Goal: Answer question/provide support: Share knowledge or assist other users

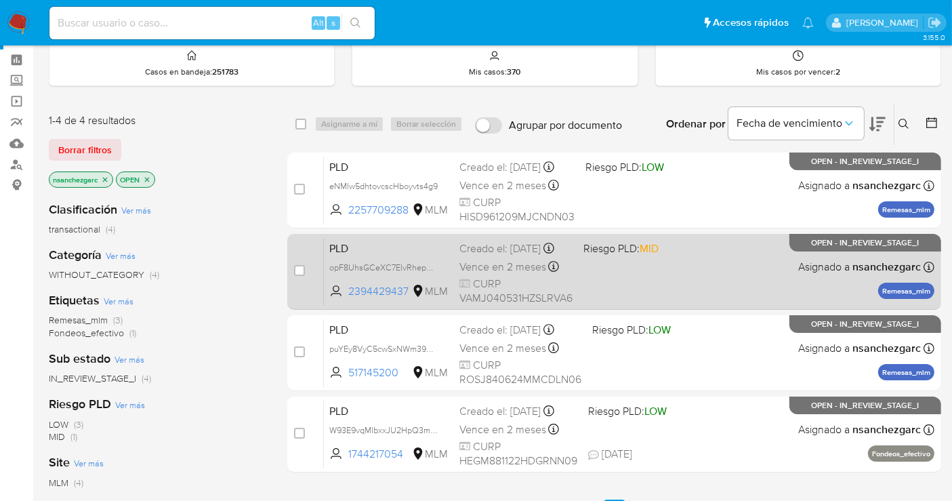
scroll to position [75, 0]
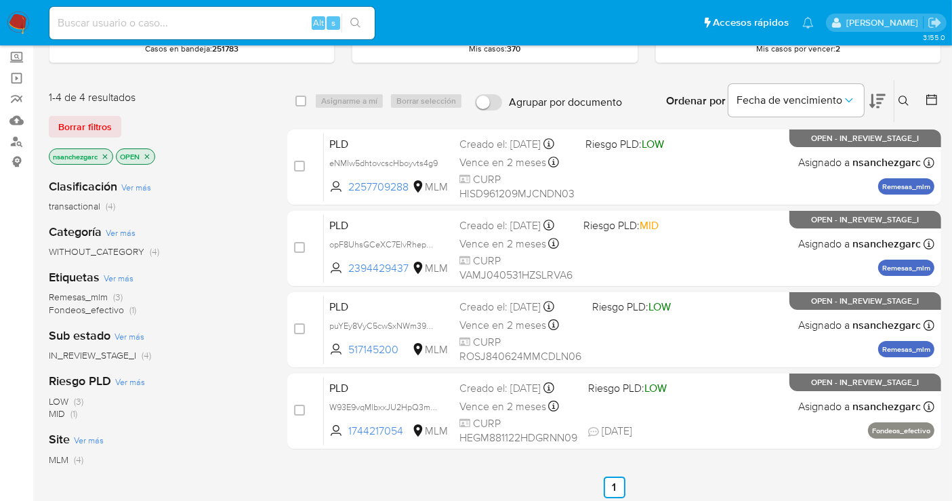
click at [23, 20] on img at bounding box center [18, 23] width 23 height 23
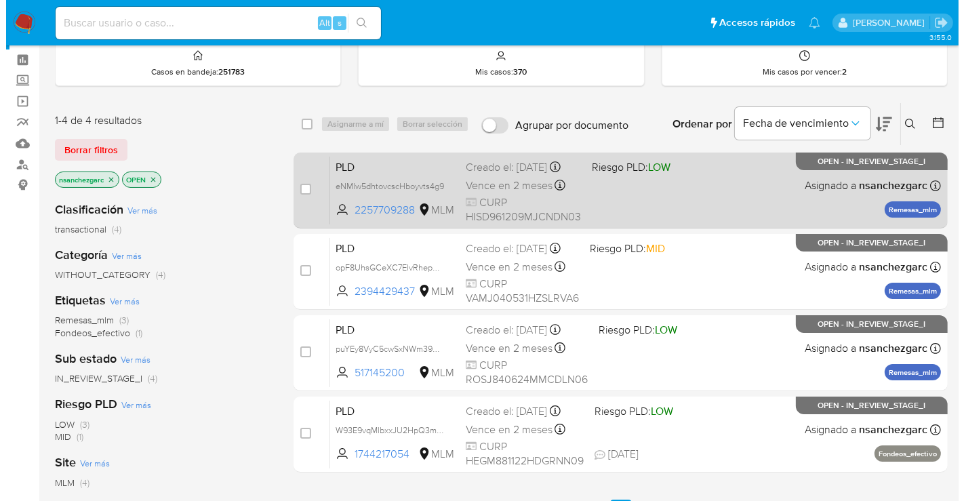
scroll to position [75, 0]
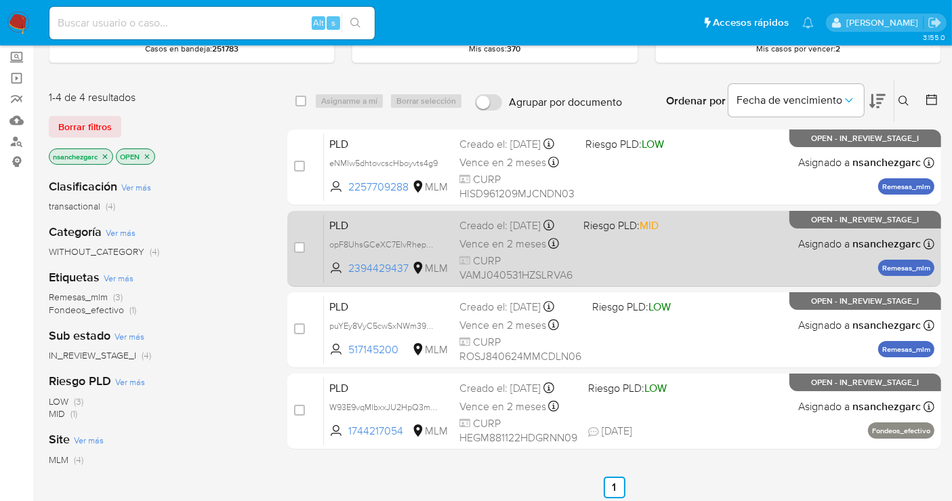
click at [494, 245] on span "Vence en 2 meses" at bounding box center [503, 244] width 87 height 15
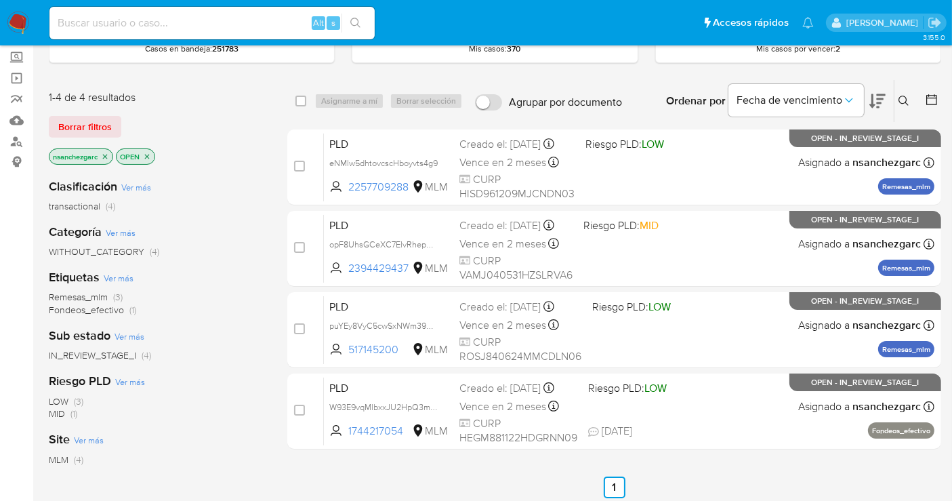
click at [900, 101] on icon at bounding box center [904, 101] width 10 height 10
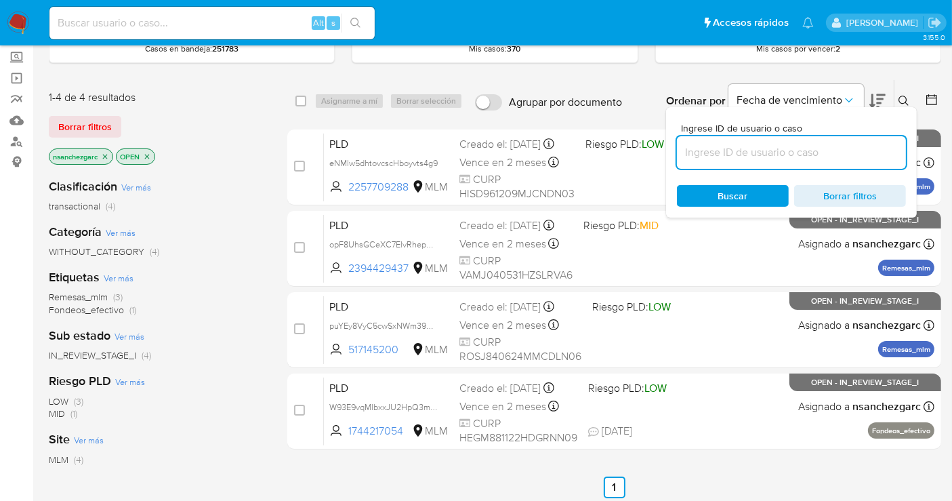
click at [695, 153] on input at bounding box center [791, 153] width 229 height 18
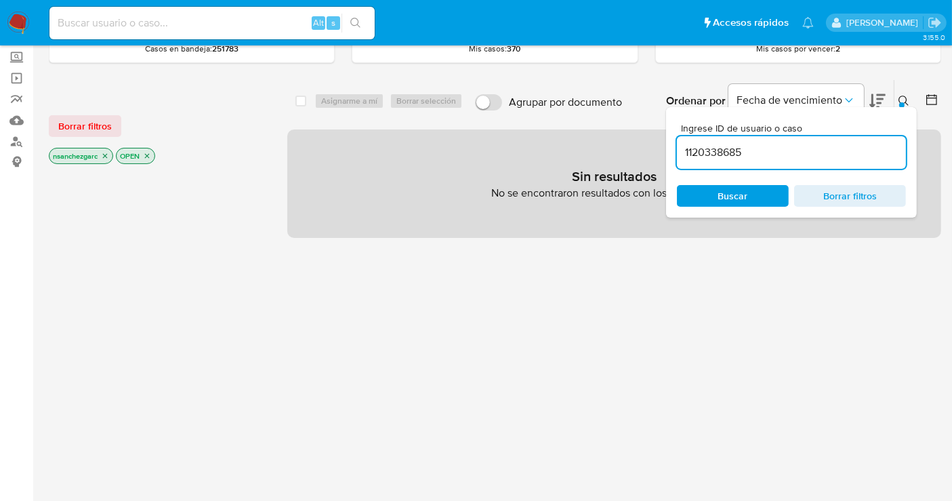
click at [782, 144] on input "1120338685" at bounding box center [791, 153] width 229 height 18
type input "1120338685"
click at [109, 154] on icon "close-filter" at bounding box center [105, 156] width 8 height 8
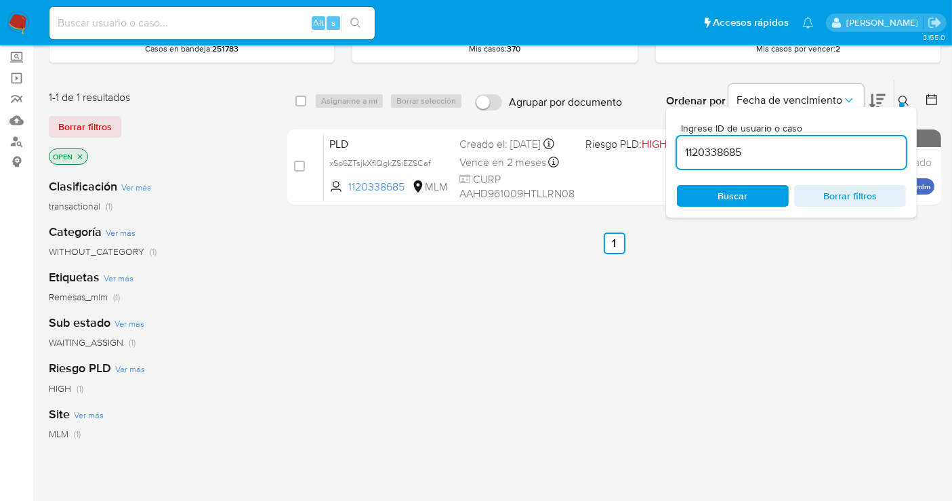
click at [902, 82] on div "Ingrese ID de usuario o caso 1120338685 Buscar Borrar filtros" at bounding box center [905, 101] width 23 height 42
click at [897, 98] on button at bounding box center [906, 101] width 22 height 16
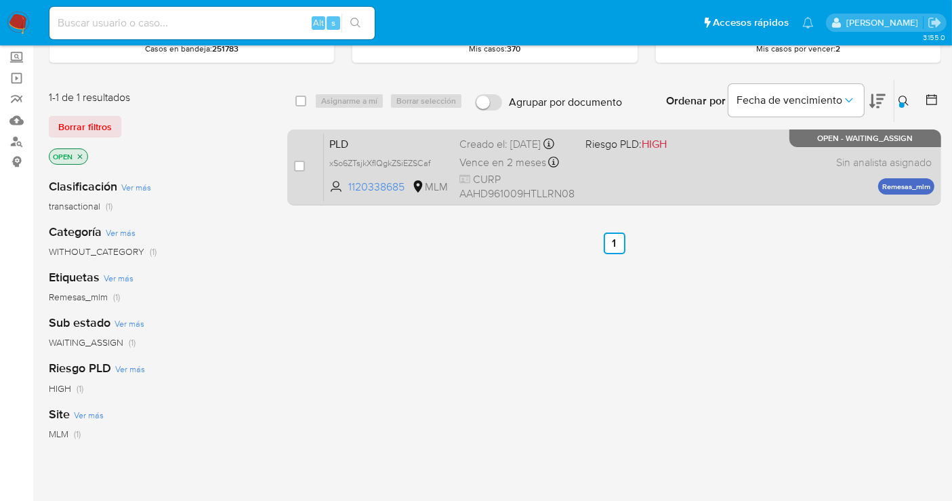
drag, startPoint x: 293, startPoint y: 163, endPoint x: 304, endPoint y: 160, distance: 11.4
click at [293, 164] on div "case-item-checkbox No es posible asignar el caso PLD xSo6ZTsjkXfIQgkZSiEZSCaf 1…" at bounding box center [614, 167] width 654 height 76
click at [293, 165] on div "case-item-checkbox No es posible asignar el caso PLD xSo6ZTsjkXfIQgkZSiEZSCaf 1…" at bounding box center [614, 167] width 654 height 76
click at [296, 165] on input "checkbox" at bounding box center [299, 166] width 11 height 11
checkbox input "true"
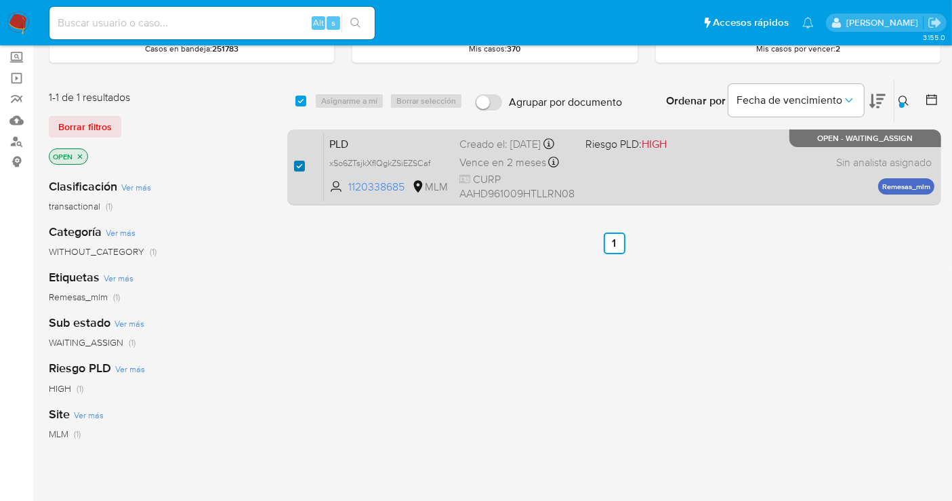
checkbox input "true"
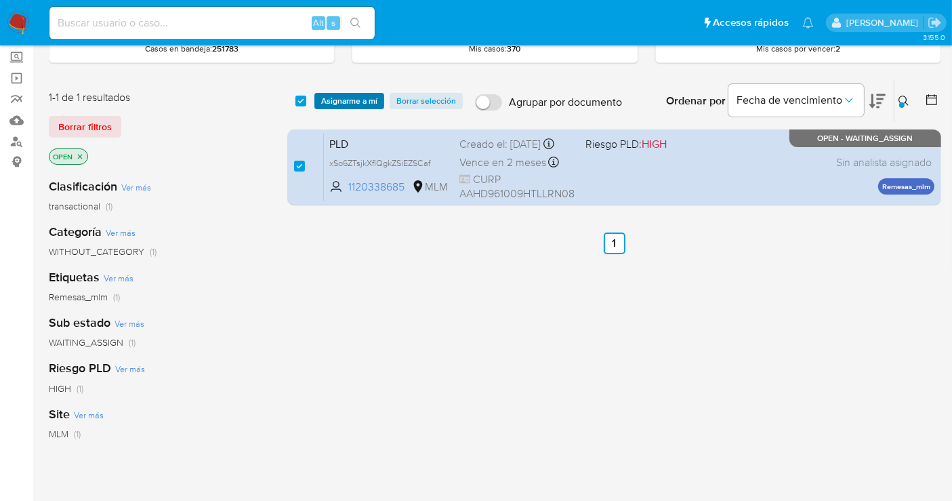
click at [355, 102] on span "Asignarme a mí" at bounding box center [349, 101] width 56 height 14
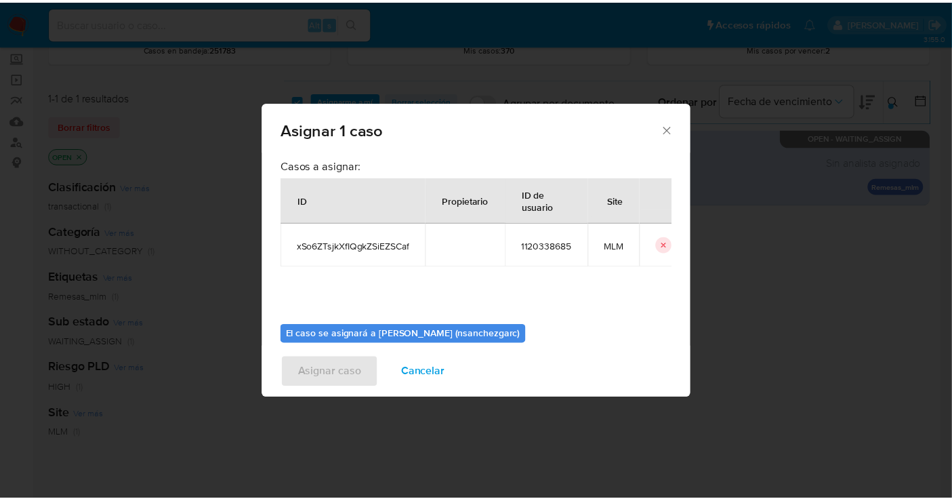
scroll to position [69, 0]
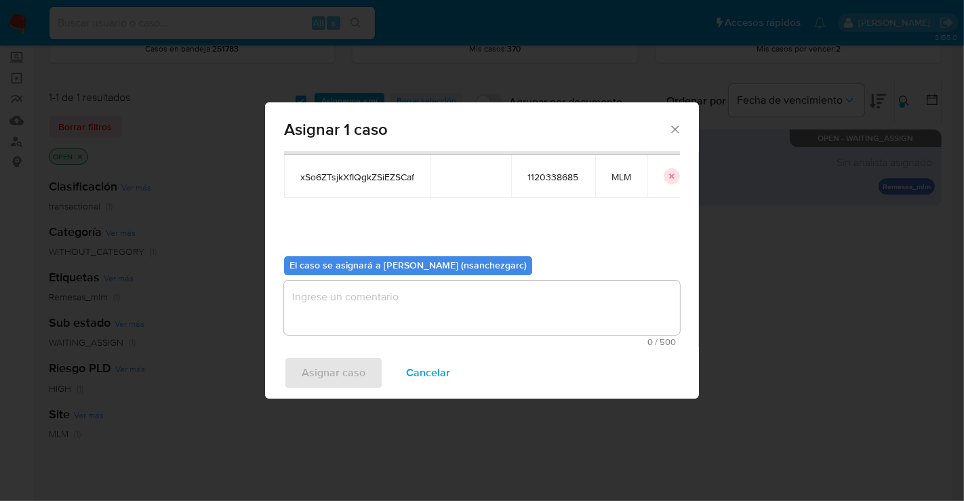
click at [337, 310] on textarea "assign-modal" at bounding box center [482, 308] width 396 height 54
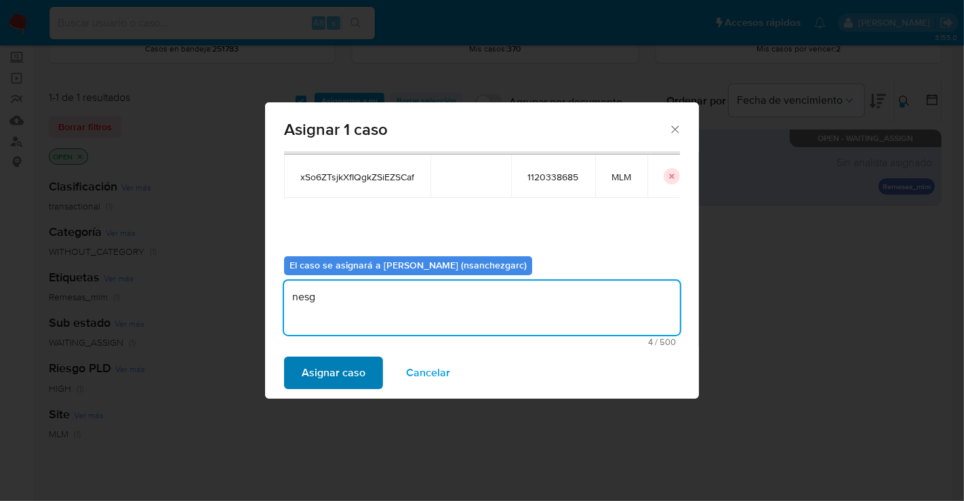
type textarea "nesg"
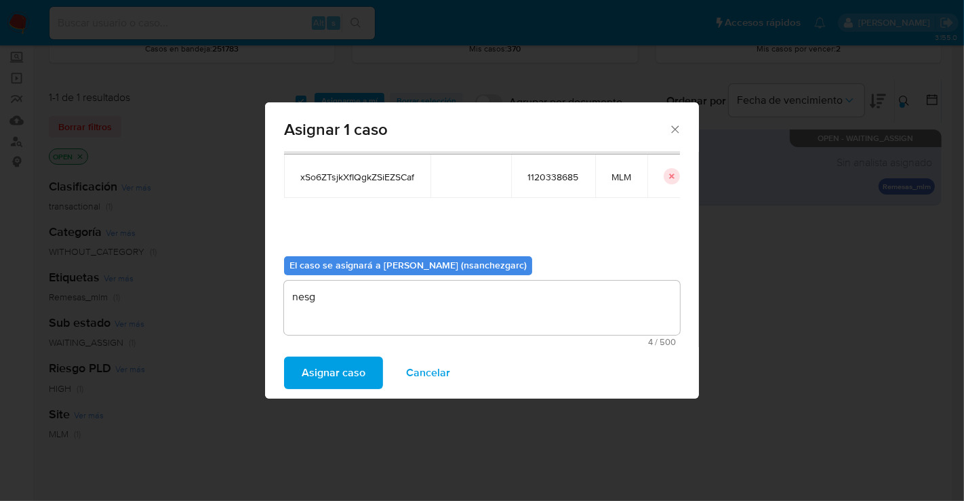
click at [325, 371] on span "Asignar caso" at bounding box center [334, 373] width 64 height 30
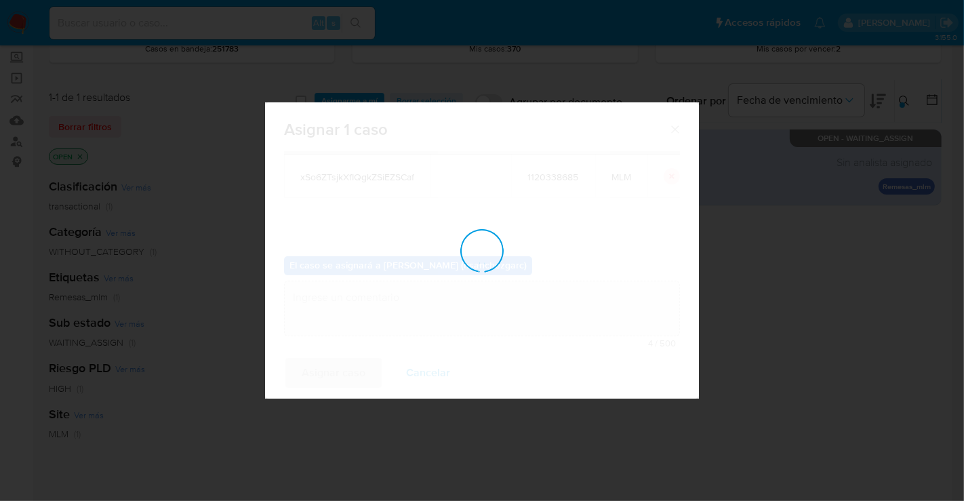
checkbox input "false"
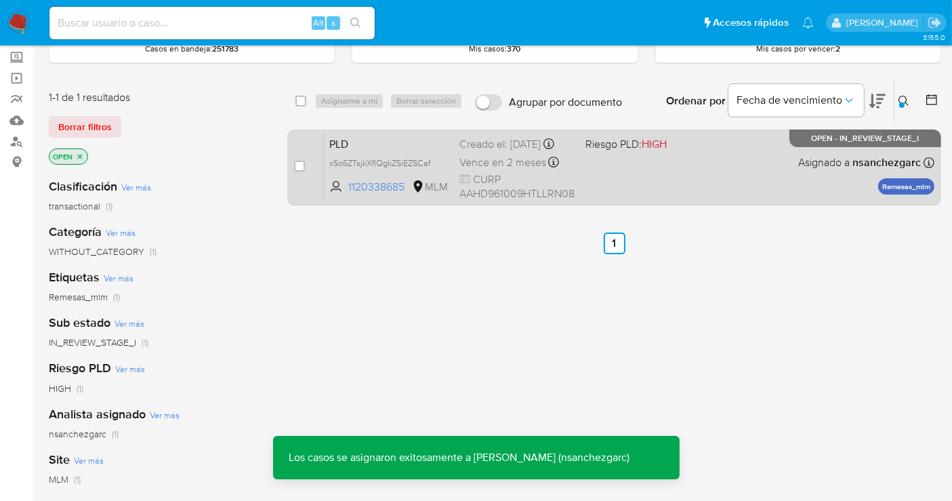
click at [484, 152] on div "Creado el: 12/08/2025 Creado el: 12/08/2025 02:10:14" at bounding box center [517, 144] width 115 height 15
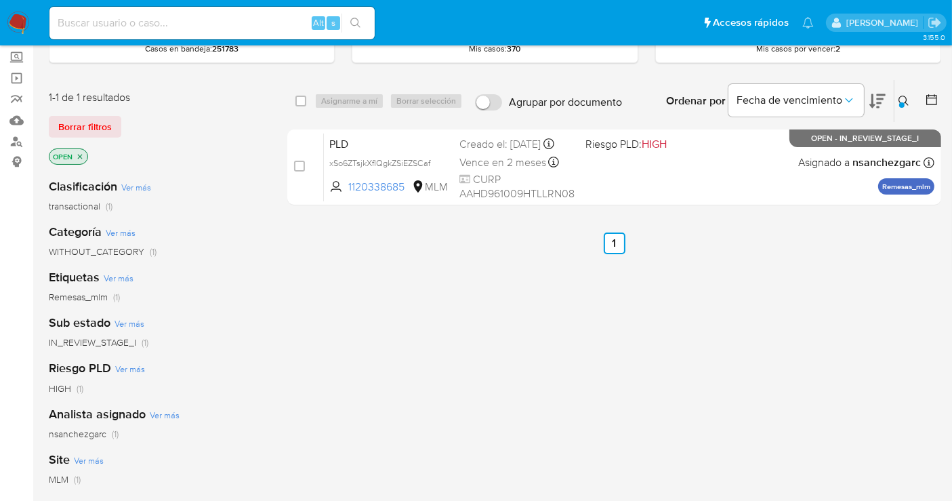
click at [12, 18] on img at bounding box center [18, 23] width 23 height 23
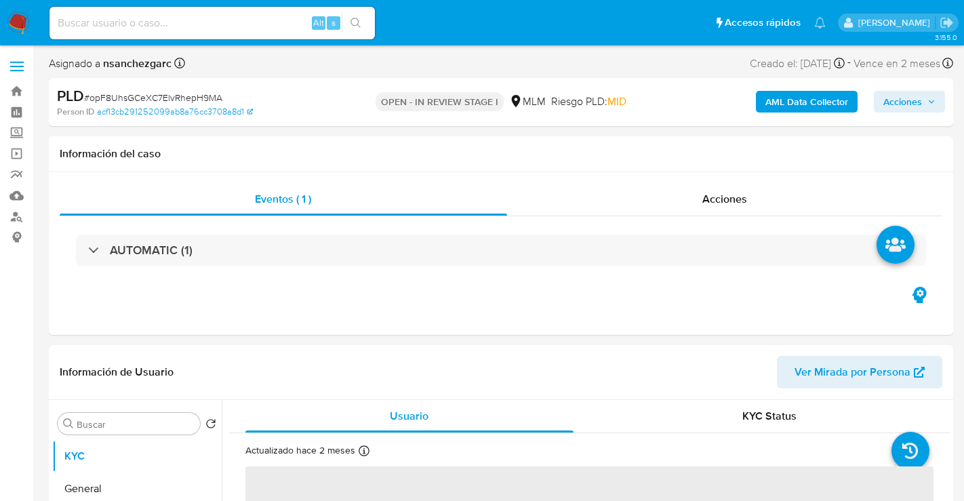
select select "10"
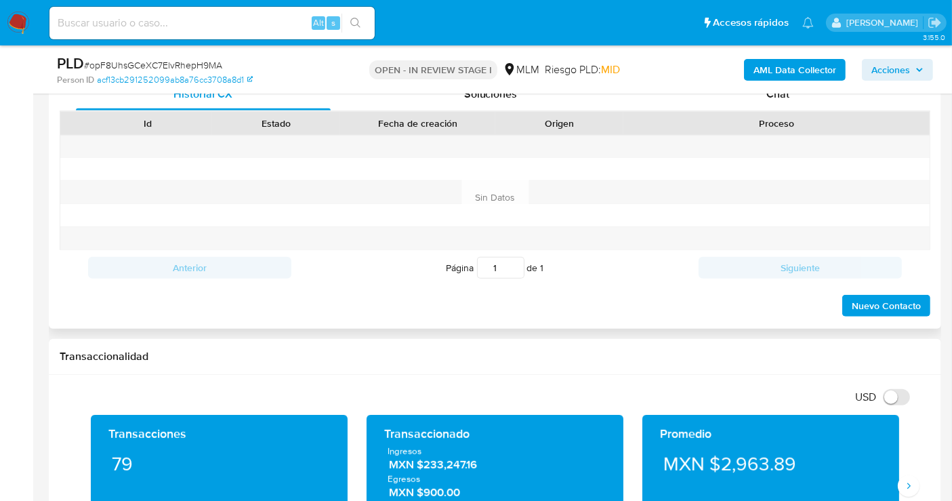
scroll to position [602, 0]
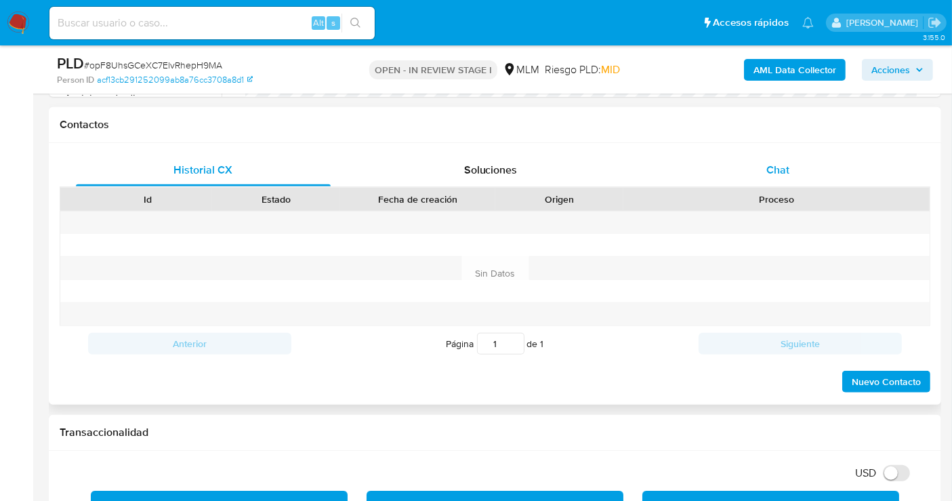
click at [774, 175] on span "Chat" at bounding box center [778, 170] width 23 height 16
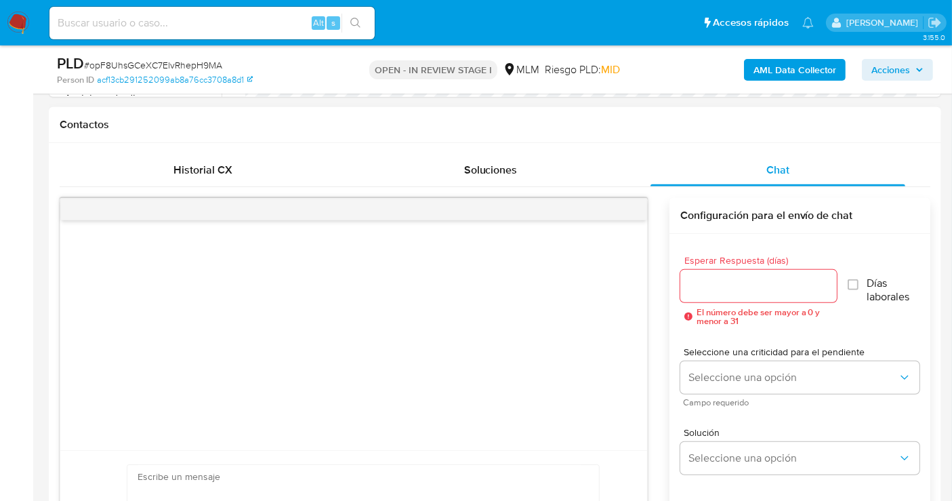
click at [696, 287] on input "Esperar Respuesta (días)" at bounding box center [759, 286] width 157 height 18
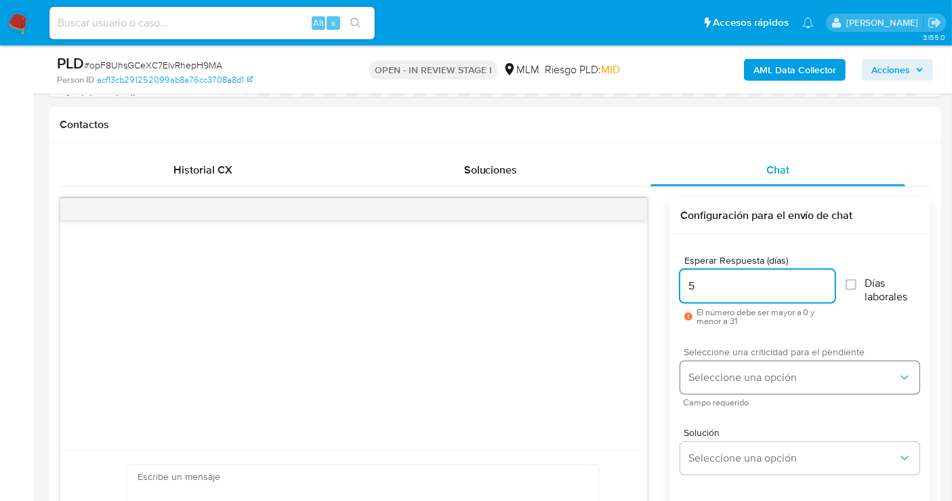
type input "5"
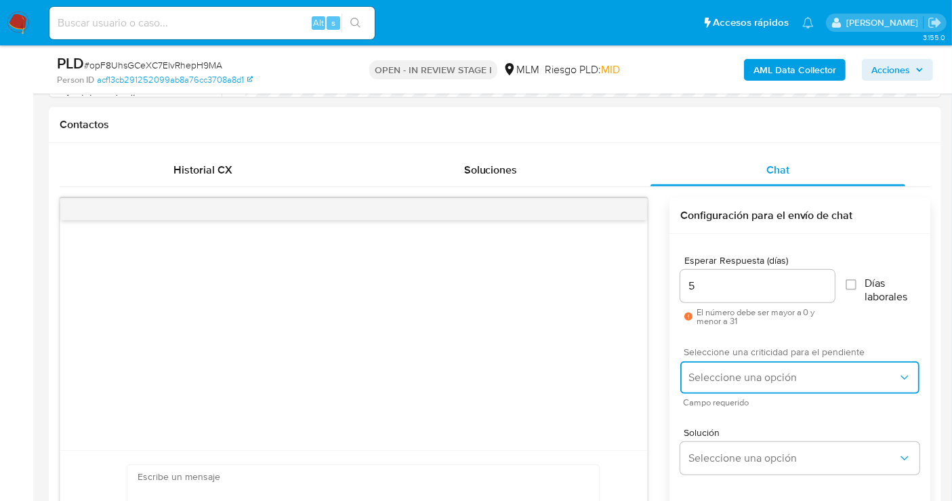
click at [730, 376] on span "Seleccione una opción" at bounding box center [793, 378] width 209 height 14
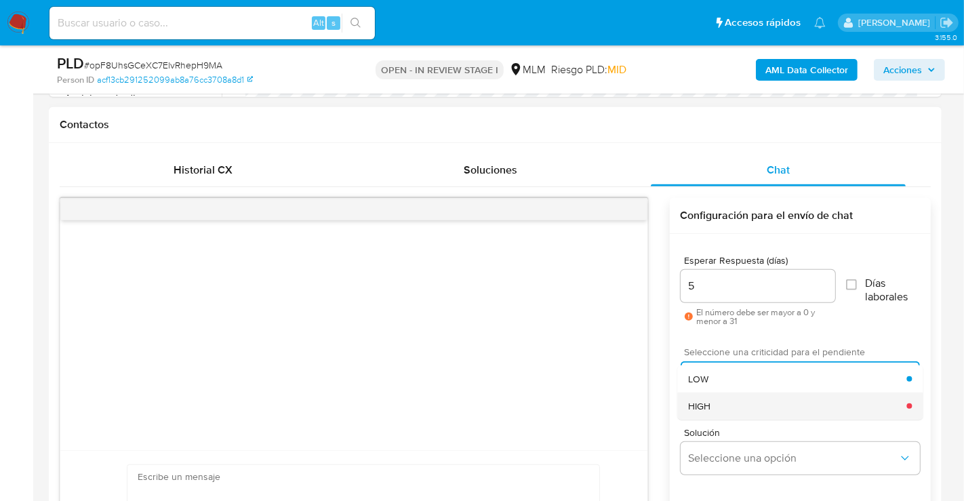
click at [708, 416] on div "HIGH" at bounding box center [797, 405] width 218 height 27
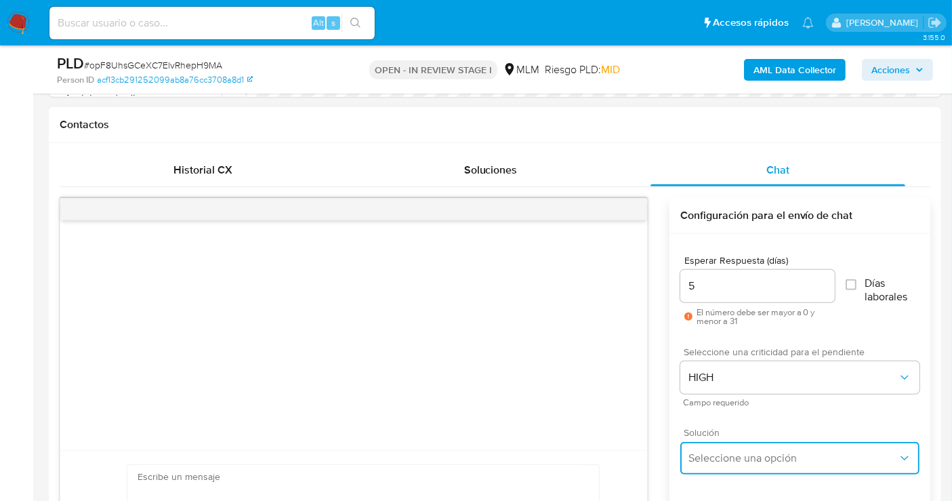
click at [727, 453] on span "Seleccione una opción" at bounding box center [793, 458] width 209 height 14
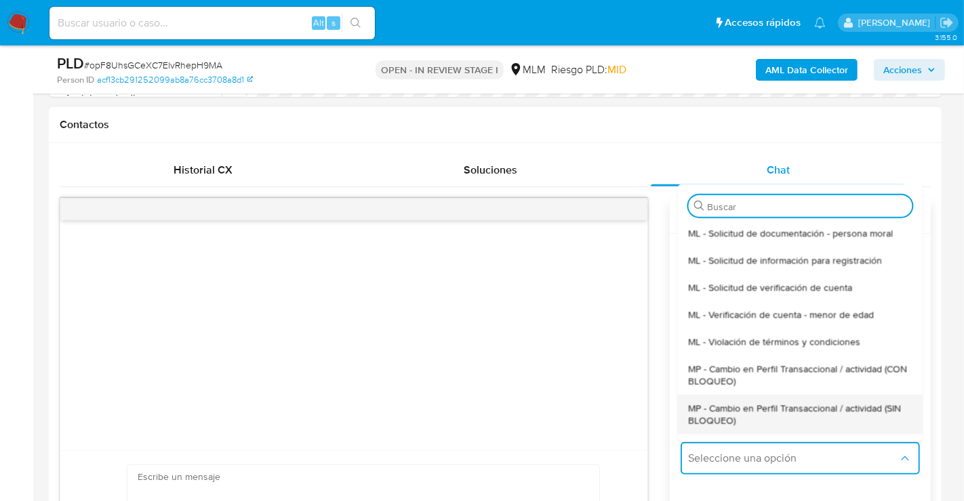
click at [713, 417] on span "MP - Cambio en Perfil Transaccional / actividad (SIN BLOQUEO)" at bounding box center [800, 413] width 224 height 24
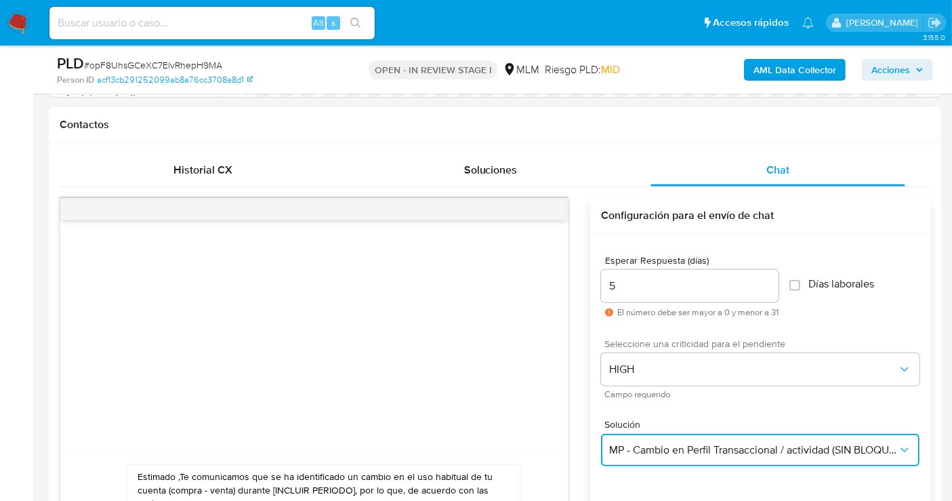
scroll to position [753, 0]
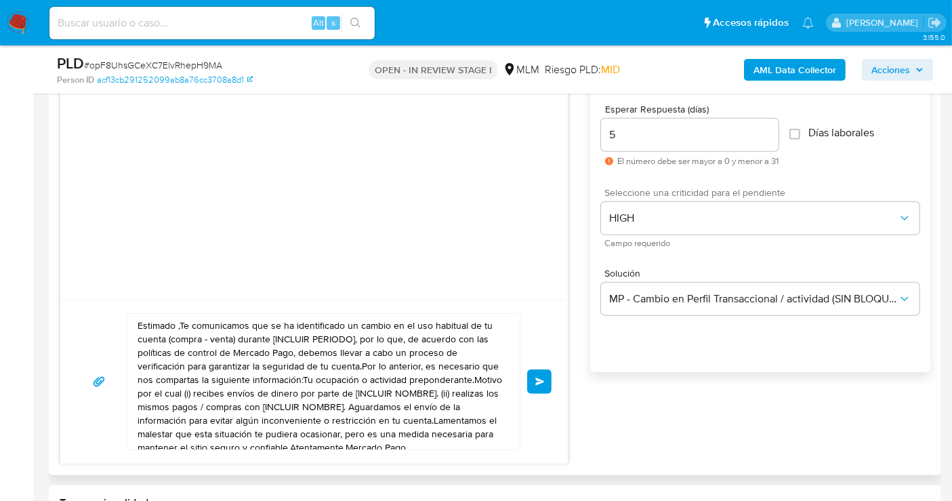
click at [271, 415] on textarea "Estimado ,Te comunicamos que se ha identificado un cambio en el uso habitual de…" at bounding box center [320, 382] width 365 height 136
paste textarea "cliente se ha identificado un cambio en el uso habitual de tu cuenta para garan…"
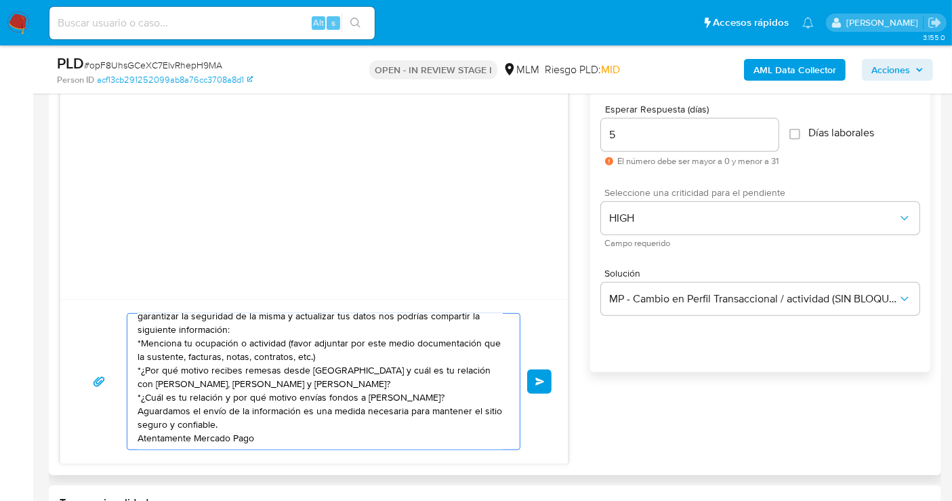
scroll to position [23, 0]
type textarea "Estimado cliente se ha identificado un cambio en el uso habitual de tu cuenta p…"
click at [548, 374] on button "Enviar" at bounding box center [539, 381] width 24 height 24
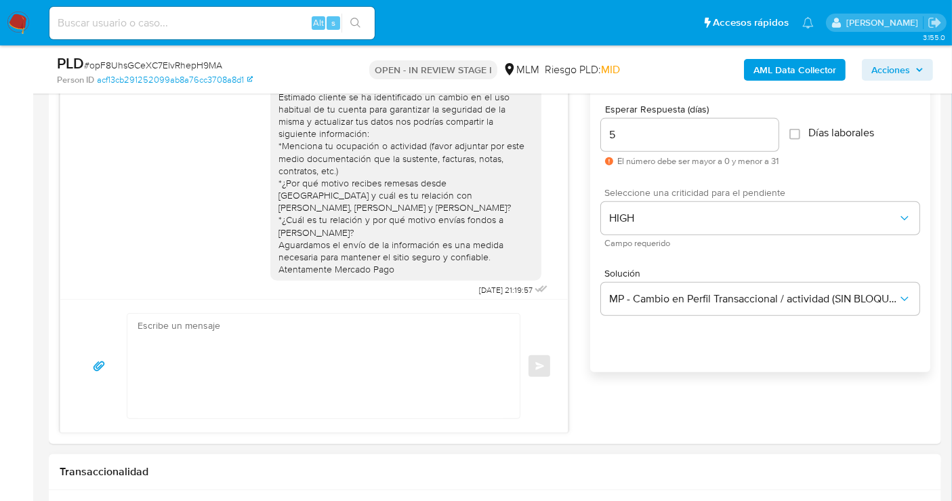
scroll to position [7, 0]
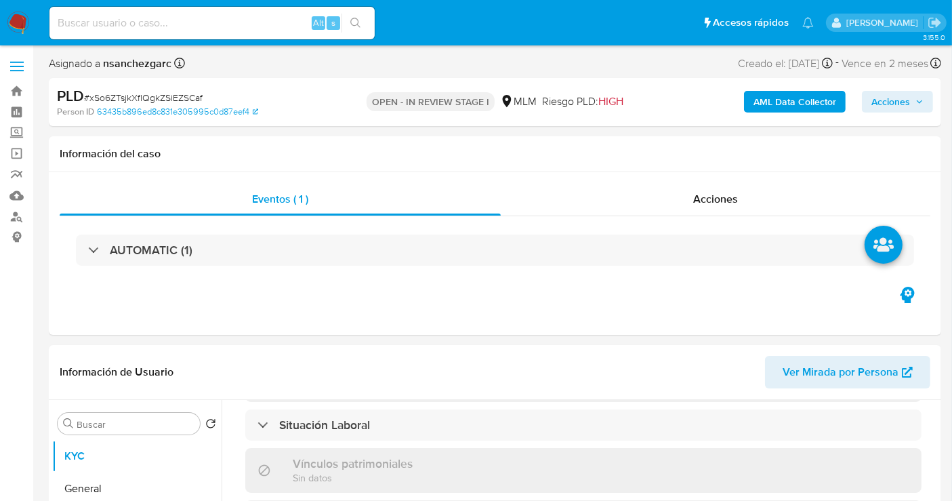
scroll to position [700, 0]
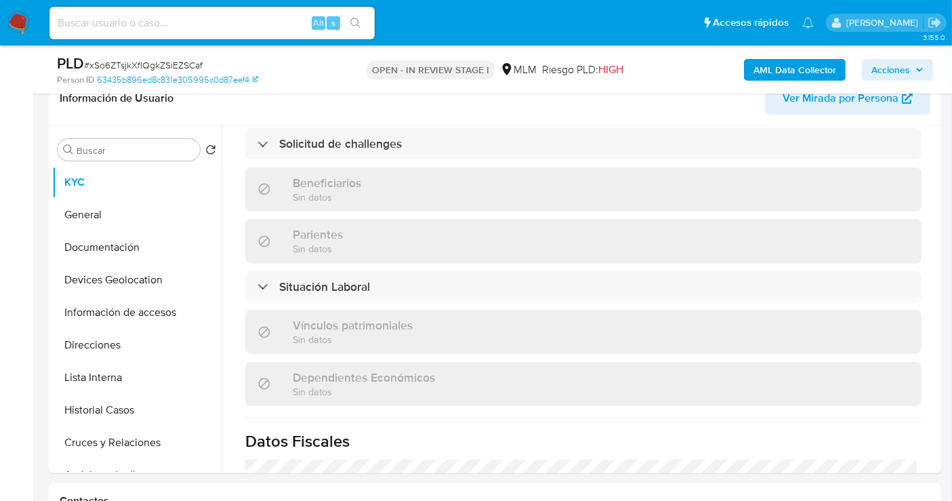
select select "10"
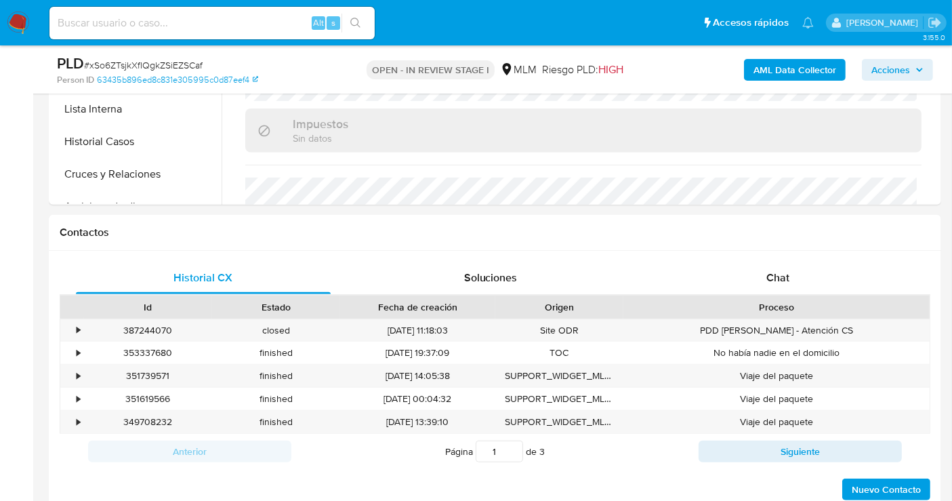
scroll to position [527, 0]
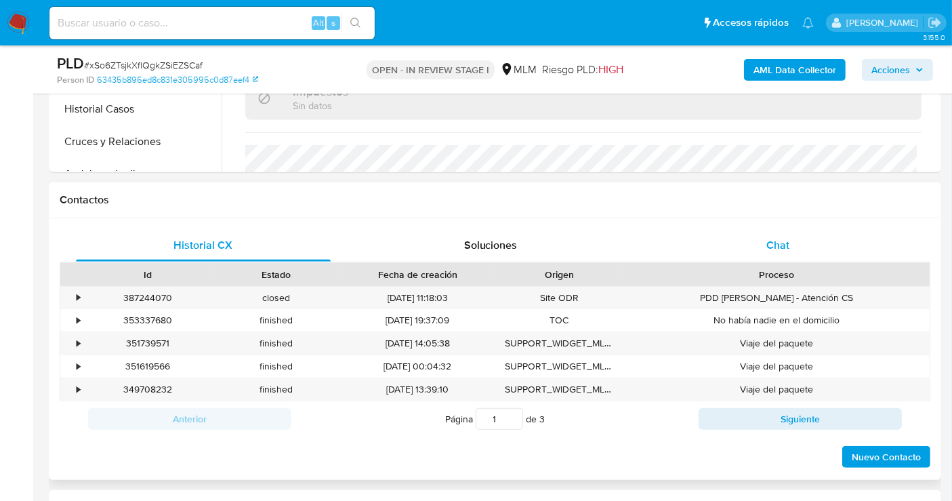
click at [788, 251] on span "Chat" at bounding box center [778, 245] width 23 height 16
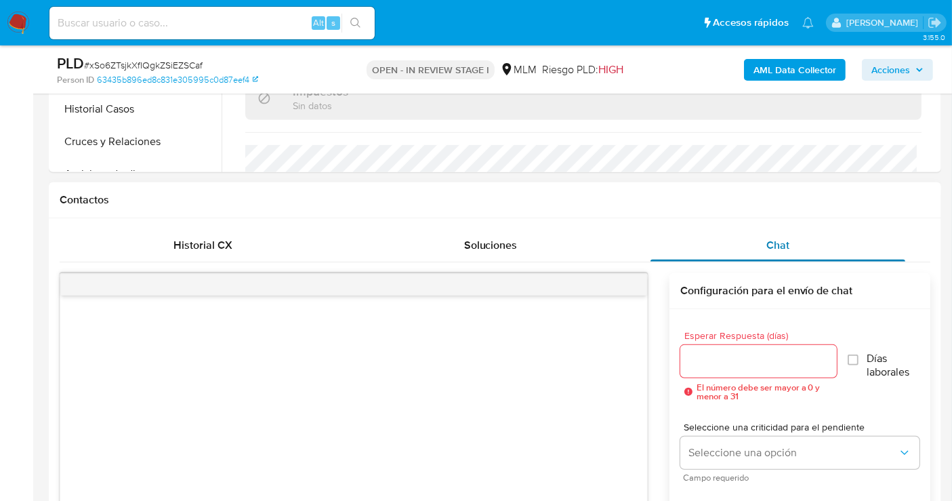
click at [786, 245] on span "Chat" at bounding box center [778, 245] width 23 height 16
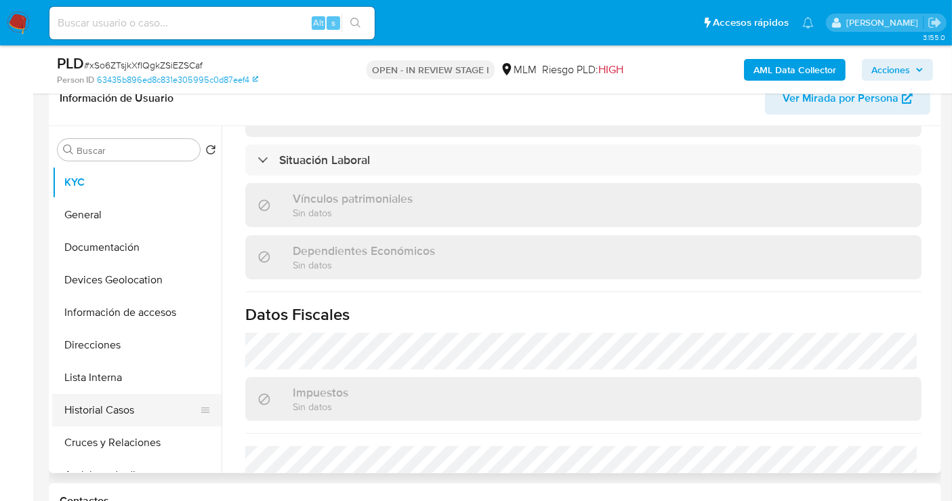
click at [100, 405] on button "Historial Casos" at bounding box center [131, 410] width 159 height 33
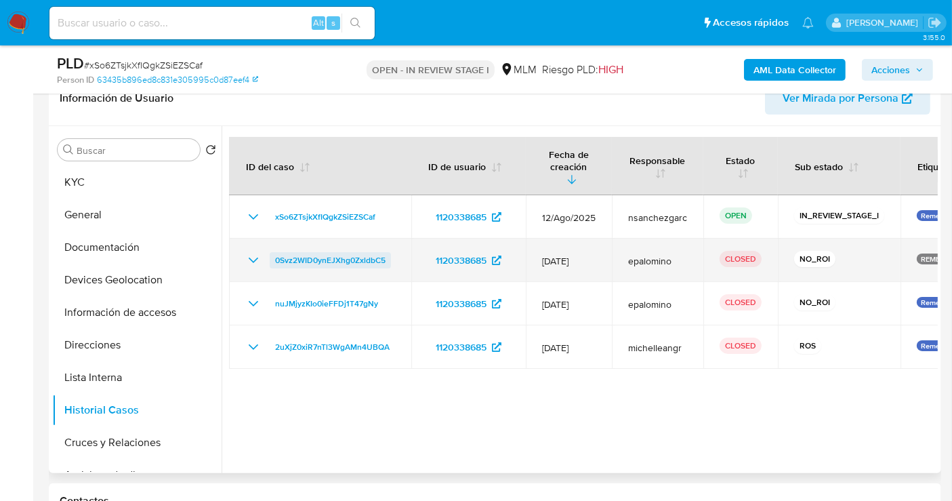
click at [296, 252] on span "0Svz2WID0ynEJXhg0ZxldbC5" at bounding box center [330, 260] width 110 height 16
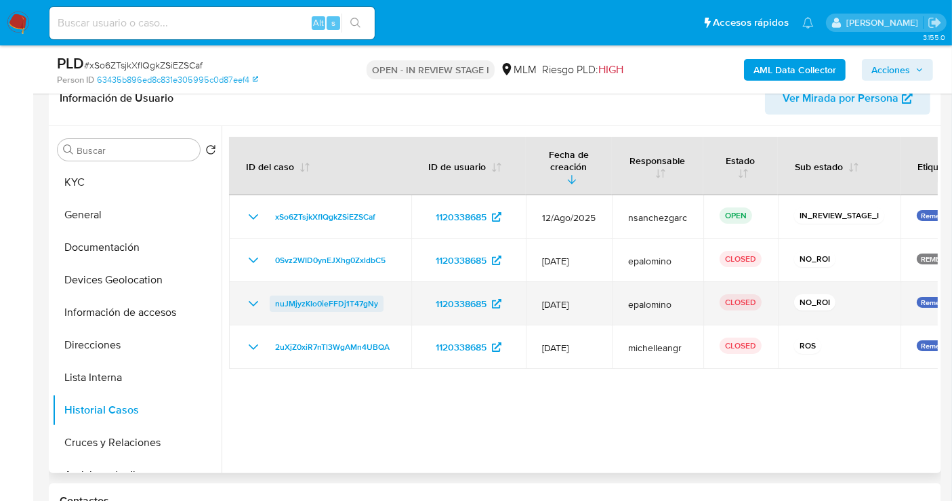
click at [360, 296] on span "nuJMjyzKIo0ieFFDj1T47gNy" at bounding box center [326, 304] width 103 height 16
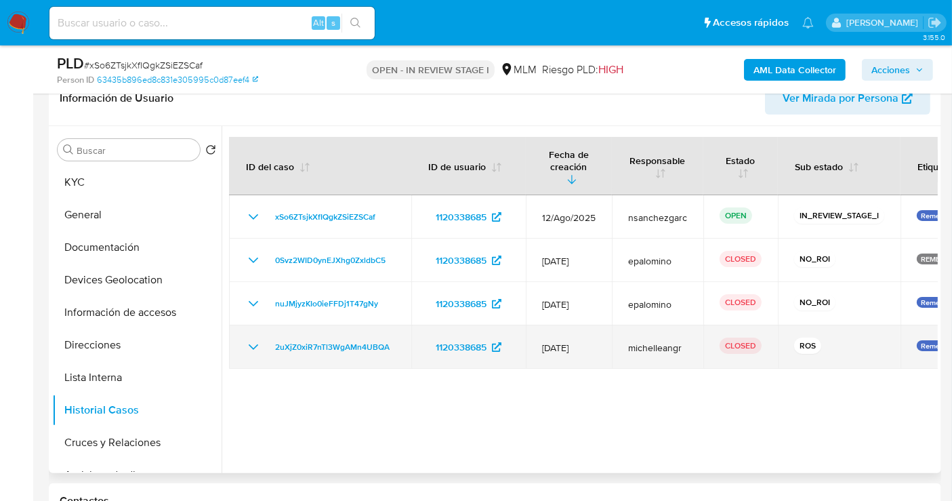
click at [258, 339] on icon "Mostrar/Ocultar" at bounding box center [253, 347] width 16 height 16
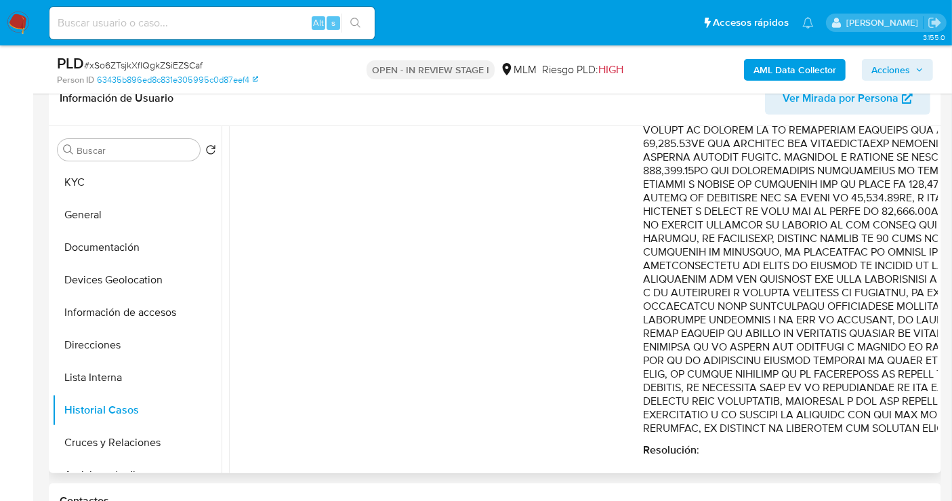
scroll to position [108, 0]
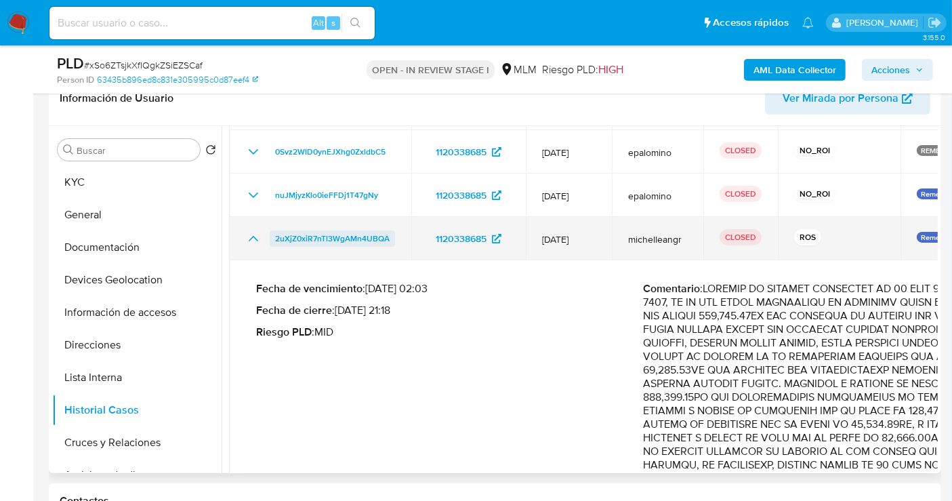
click at [331, 230] on span "2uXjZ0xiR7nTl3WgAMn4UBQA" at bounding box center [332, 238] width 115 height 16
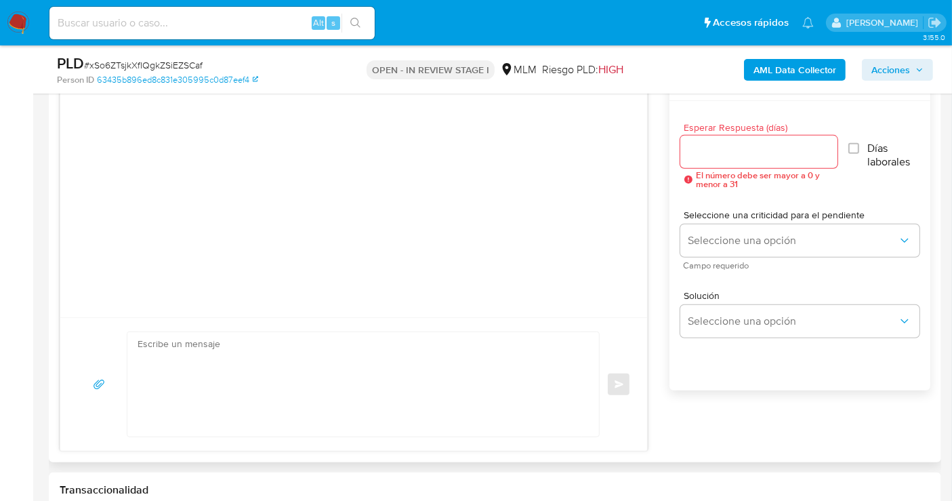
scroll to position [678, 0]
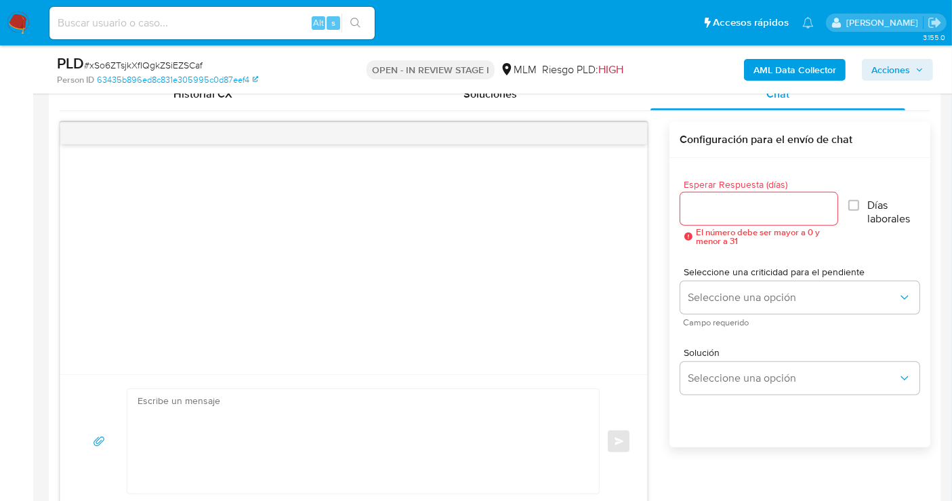
click at [726, 202] on input "Esperar Respuesta (días)" at bounding box center [760, 209] width 158 height 18
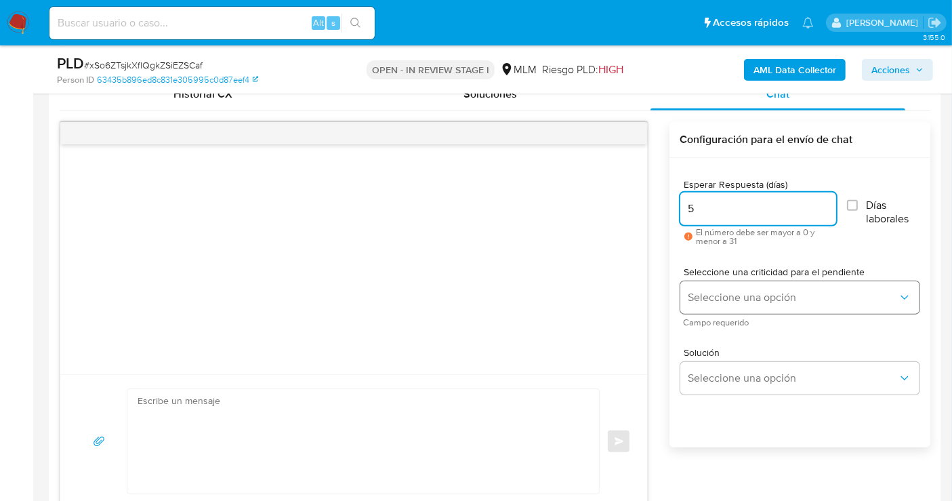
type input "5"
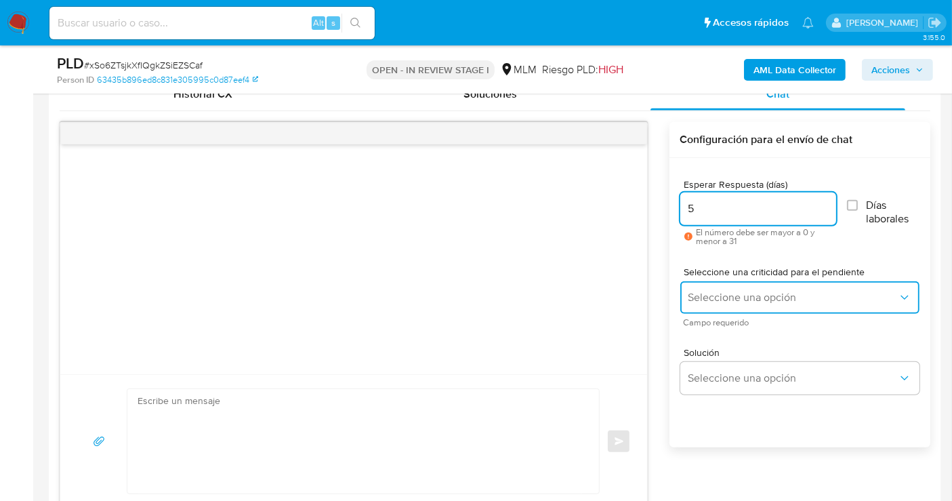
click at [726, 296] on span "Seleccione una opción" at bounding box center [793, 298] width 209 height 14
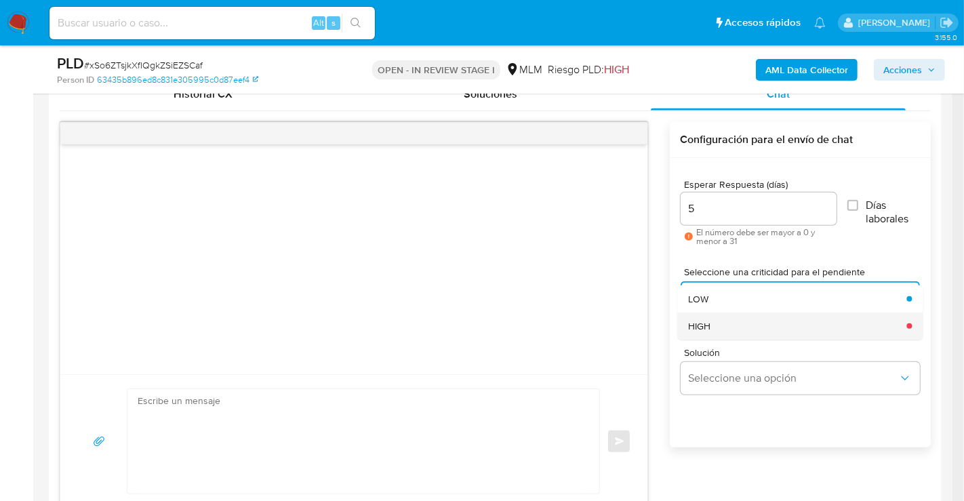
click at [703, 332] on div "HIGH" at bounding box center [793, 325] width 210 height 27
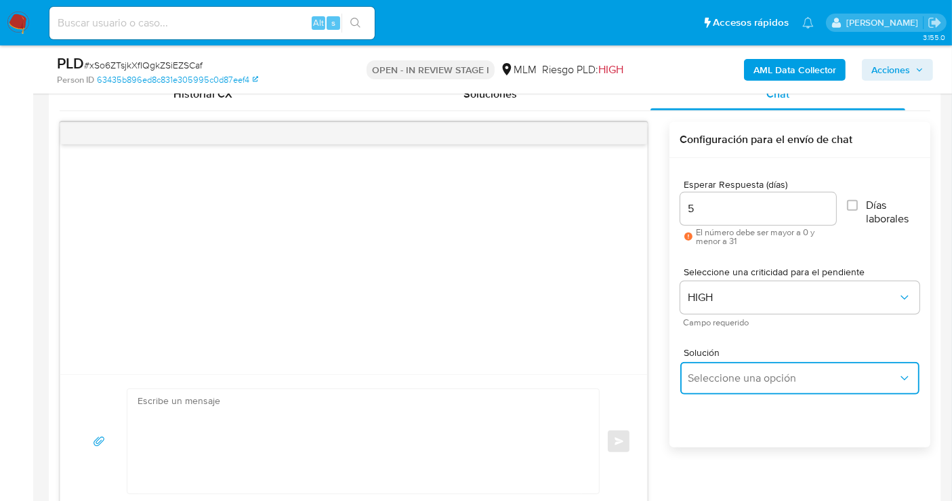
click at [738, 384] on button "Seleccione una opción" at bounding box center [800, 378] width 239 height 33
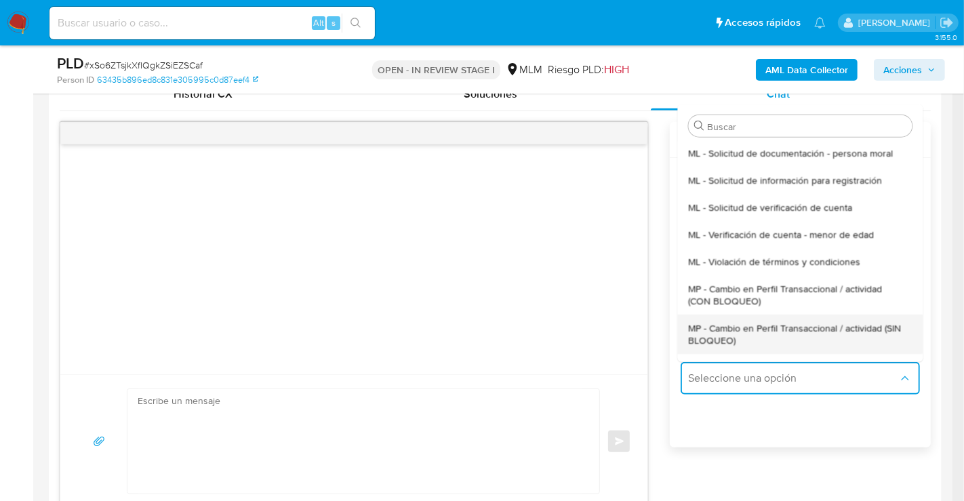
click at [719, 336] on span "MP - Cambio en Perfil Transaccional / actividad (SIN BLOQUEO)" at bounding box center [796, 333] width 216 height 24
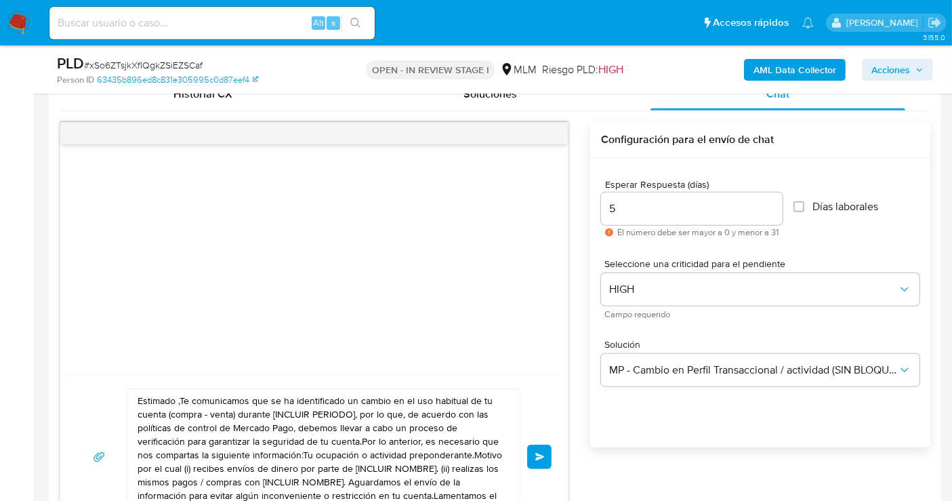
click at [296, 431] on textarea "Estimado ,Te comunicamos que se ha identificado un cambio en el uso habitual de…" at bounding box center [320, 457] width 365 height 136
click at [307, 425] on textarea "Estimado ,Te comunicamos que se ha identificado un cambio en el uso habitual de…" at bounding box center [320, 457] width 365 height 136
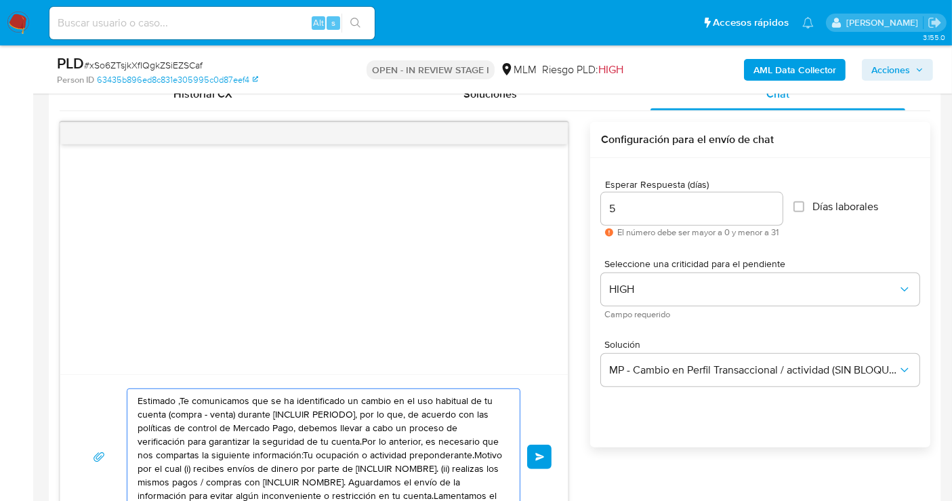
click at [307, 425] on textarea "Estimado ,Te comunicamos que se ha identificado un cambio en el uso habitual de…" at bounding box center [320, 457] width 365 height 136
paste textarea "cliente se ha identificado un cambio en el uso habitual de tu cuenta para garan…"
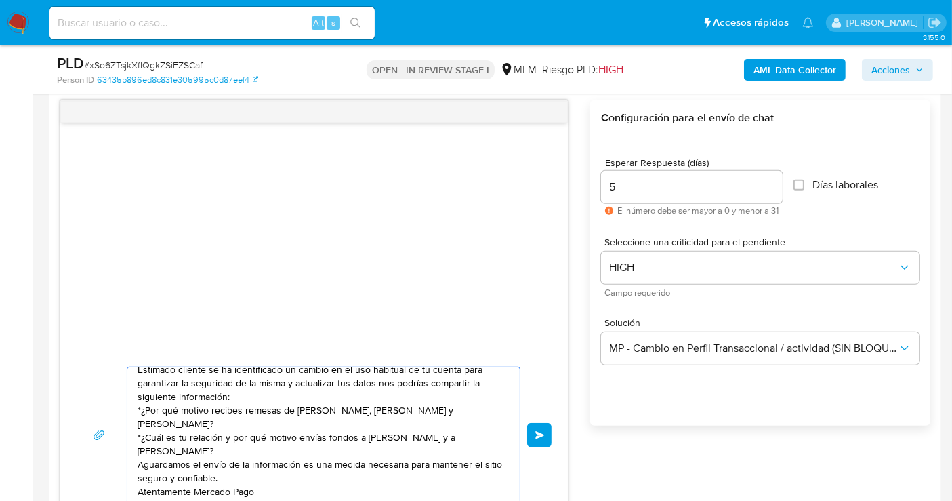
scroll to position [9, 0]
type textarea "Estimado cliente se ha identificado un cambio en el uso habitual de tu cuenta p…"
click at [540, 431] on span "Enviar" at bounding box center [540, 435] width 9 height 8
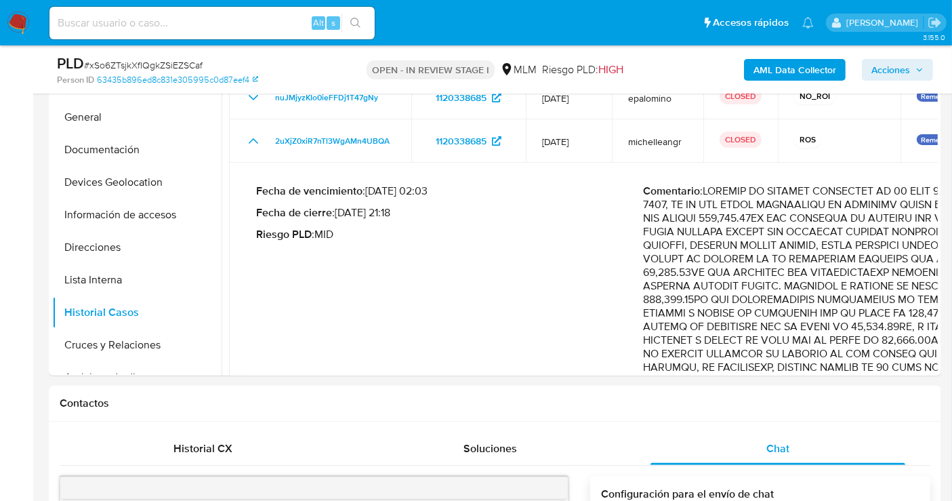
scroll to position [0, 0]
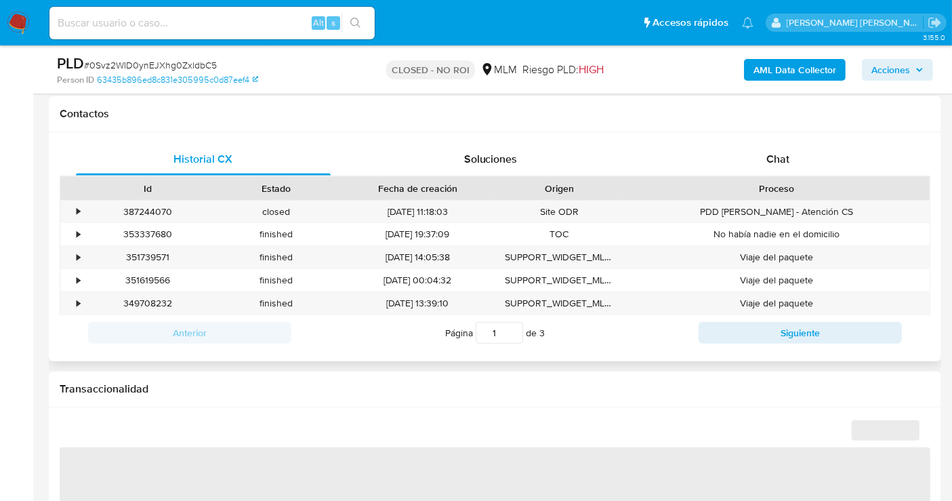
scroll to position [602, 0]
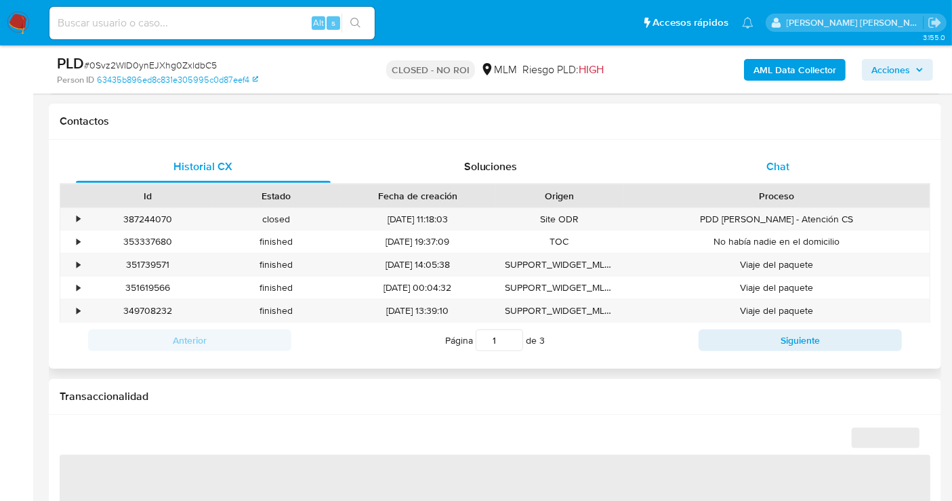
click at [775, 164] on span "Chat" at bounding box center [778, 167] width 23 height 16
select select "10"
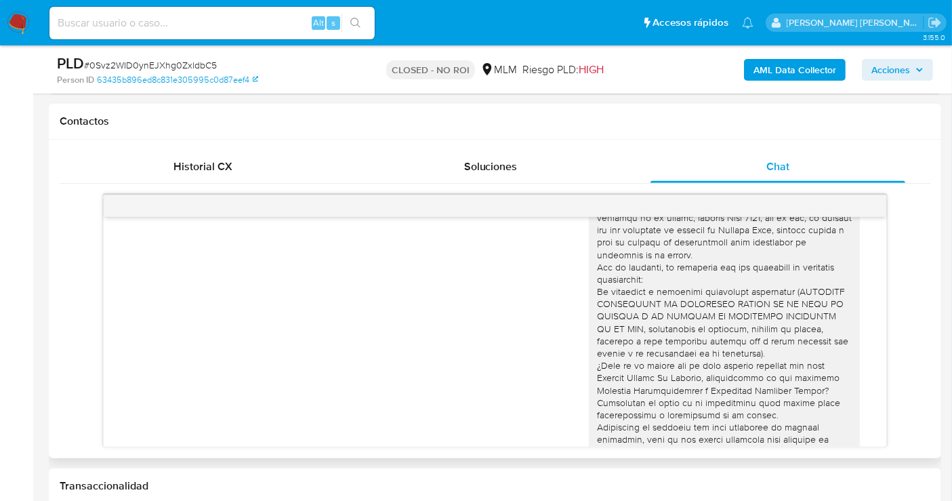
scroll to position [0, 0]
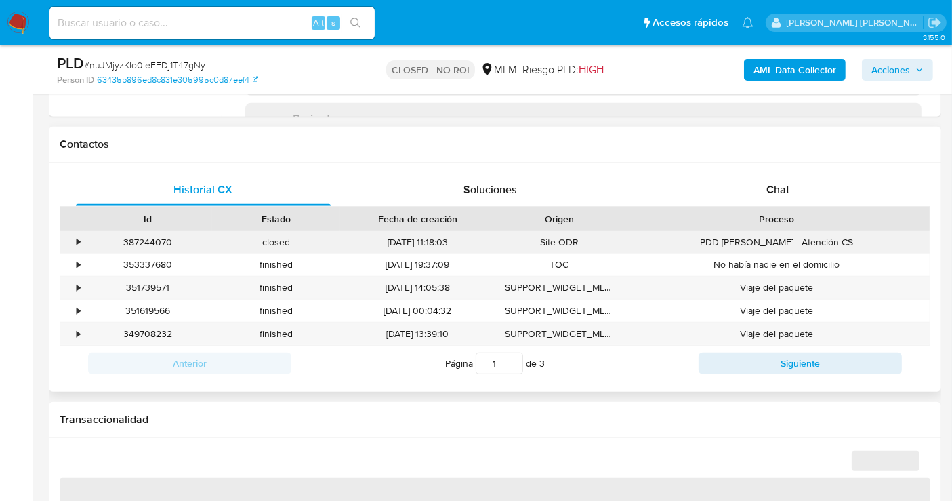
scroll to position [602, 0]
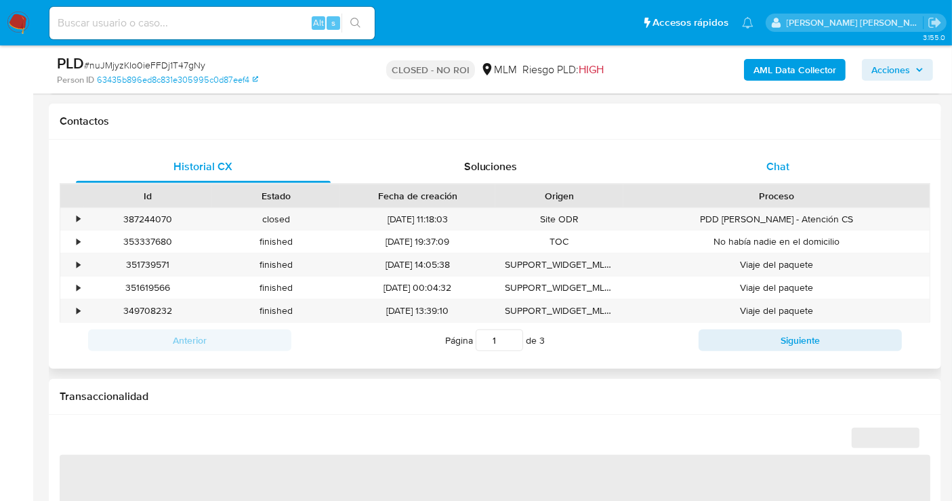
click at [769, 162] on span "Chat" at bounding box center [778, 167] width 23 height 16
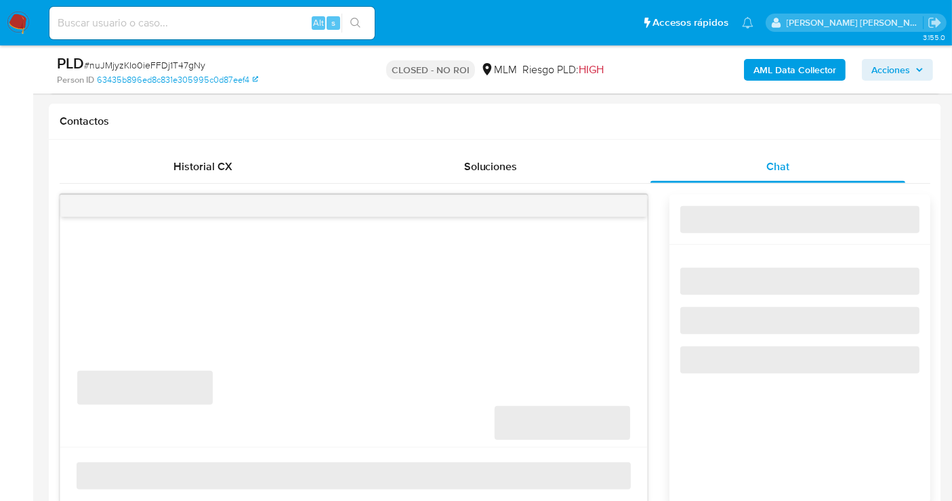
select select "10"
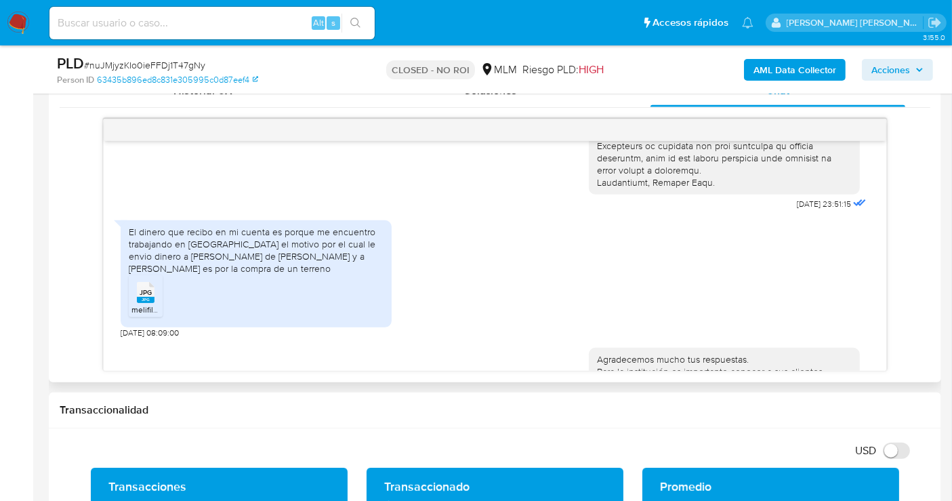
scroll to position [369, 0]
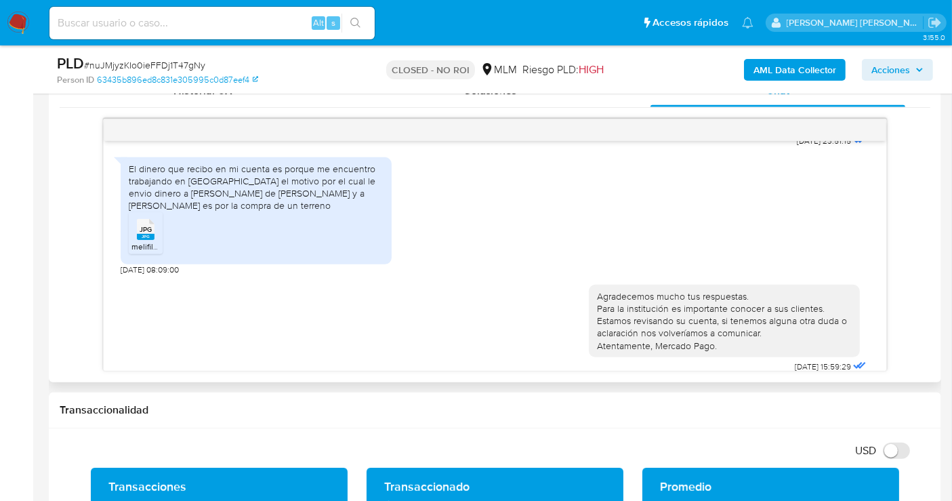
click at [139, 218] on icon at bounding box center [146, 228] width 18 height 21
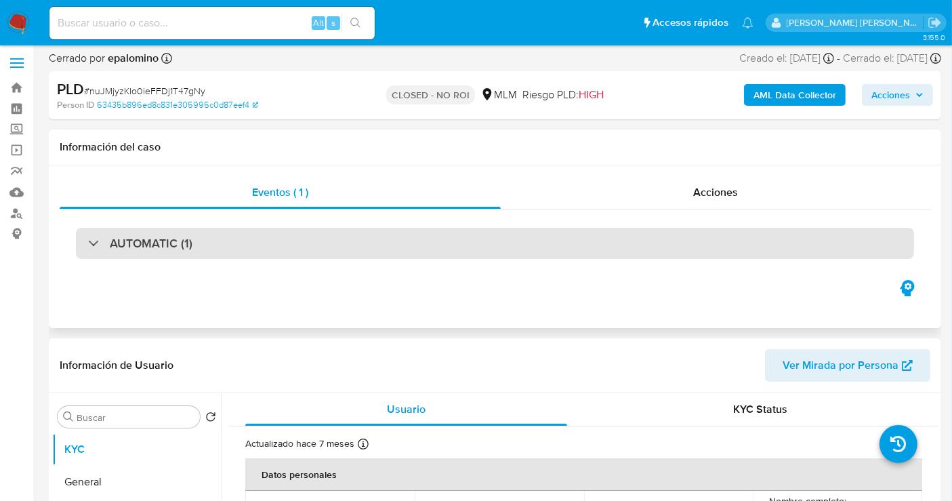
scroll to position [0, 0]
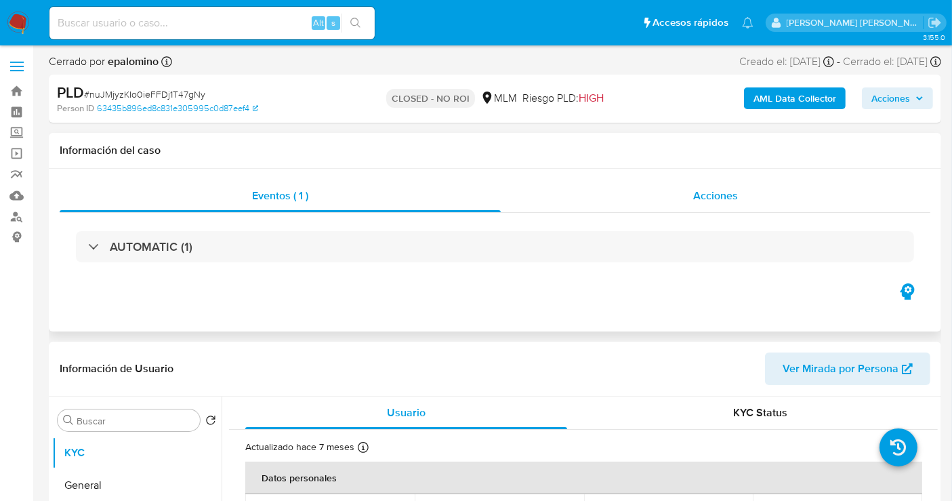
click at [731, 189] on span "Acciones" at bounding box center [715, 196] width 45 height 16
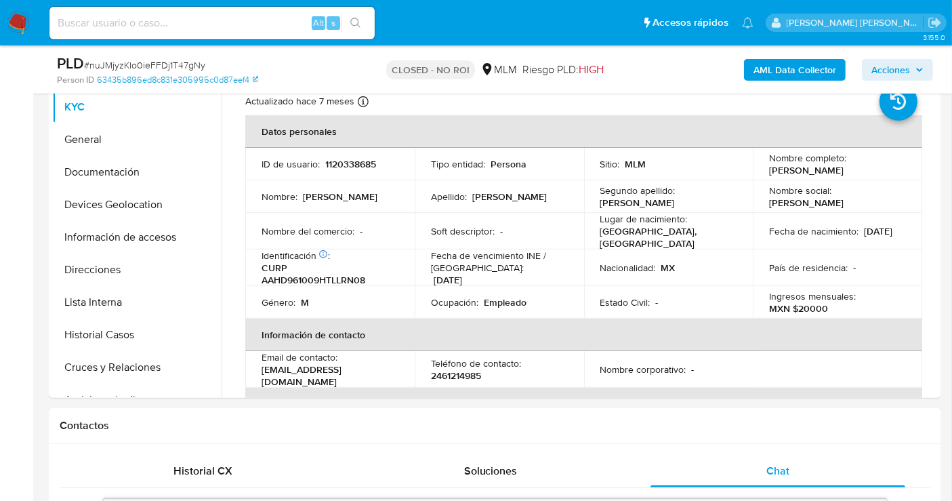
scroll to position [376, 0]
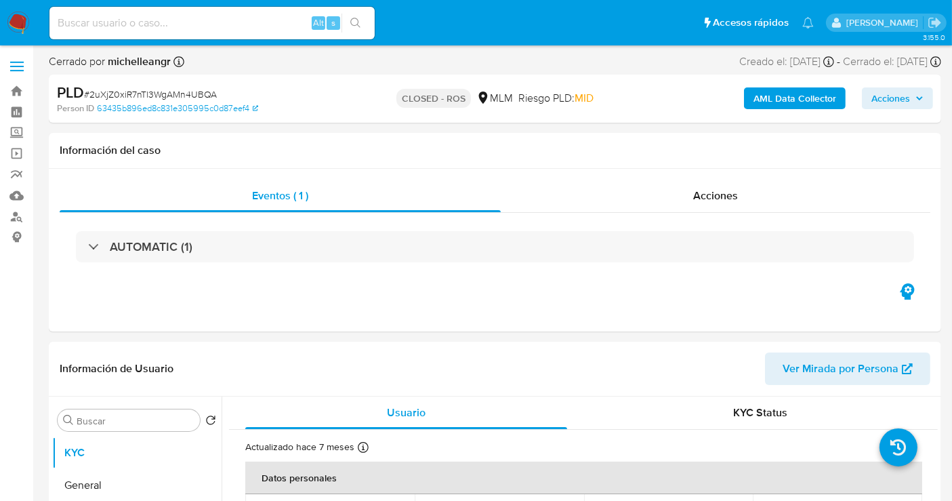
select select "10"
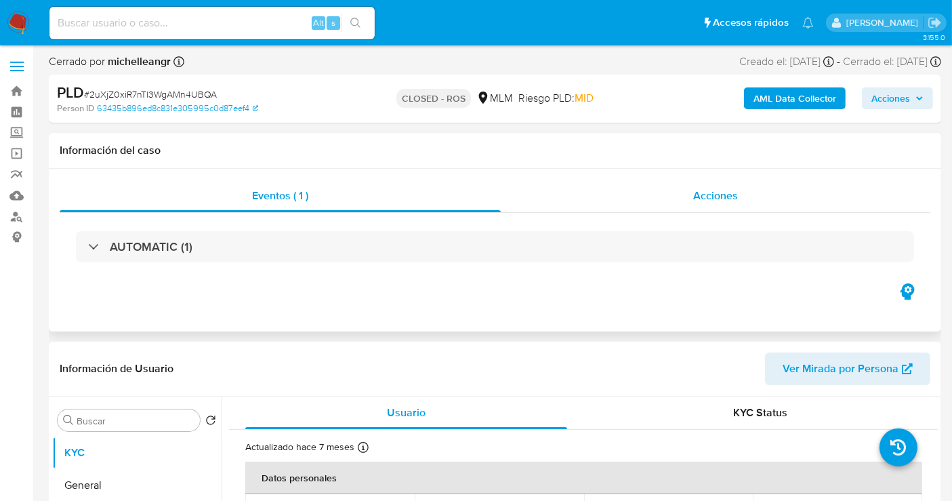
click at [906, 203] on div "Acciones" at bounding box center [716, 196] width 430 height 33
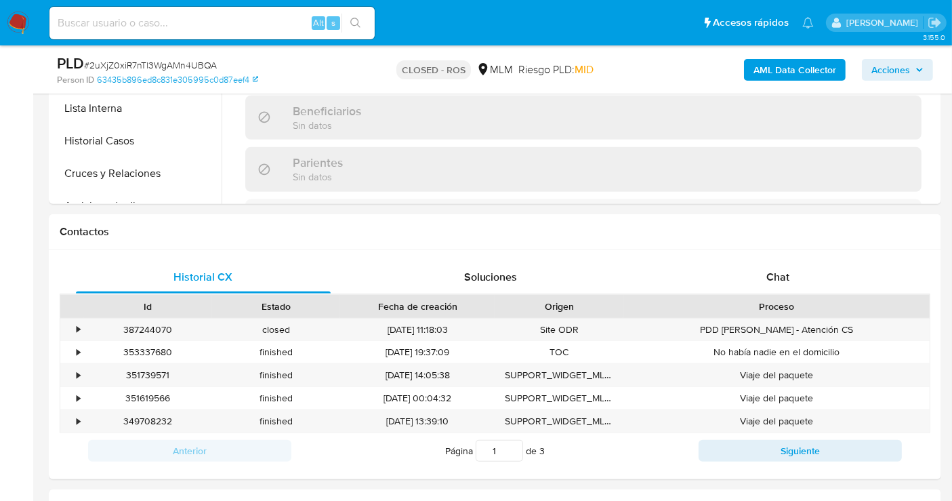
scroll to position [678, 0]
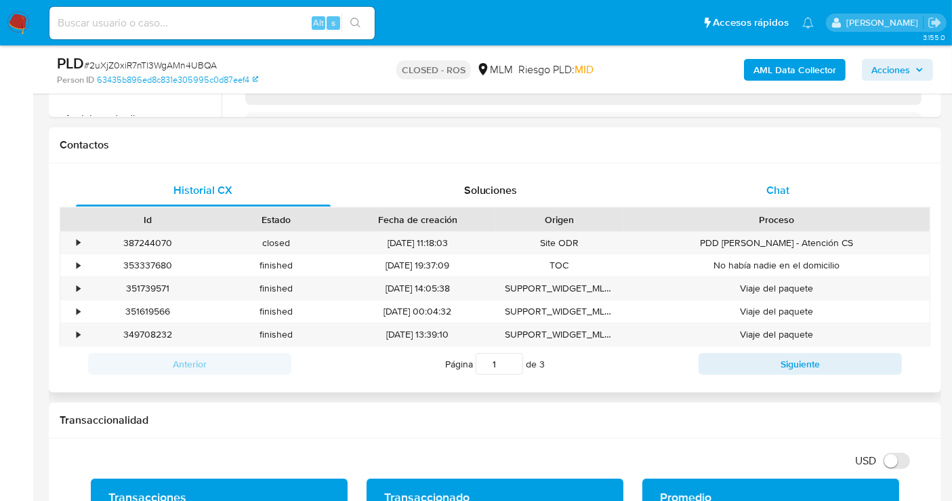
click at [771, 186] on span "Chat" at bounding box center [778, 190] width 23 height 16
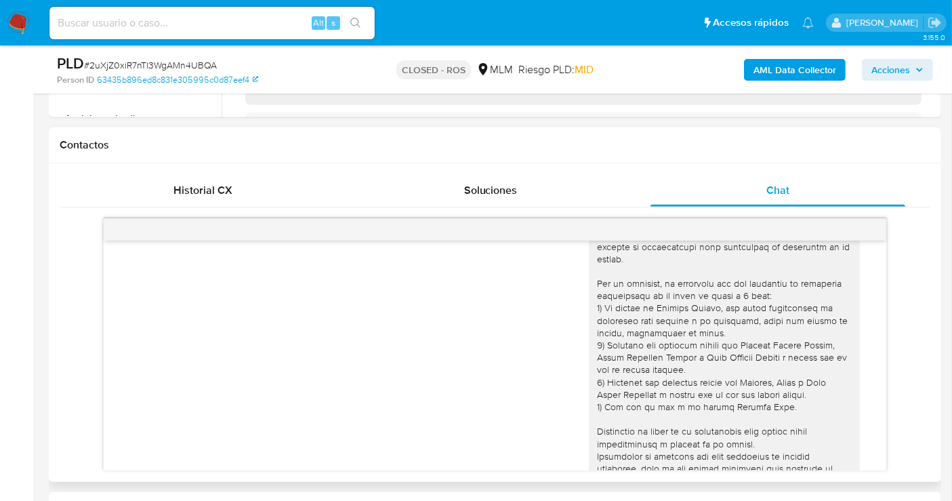
scroll to position [0, 0]
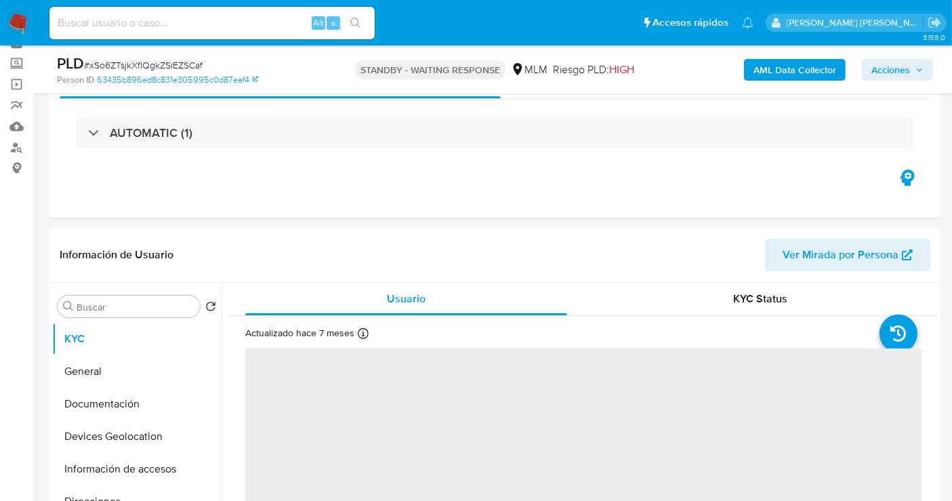
scroll to position [150, 0]
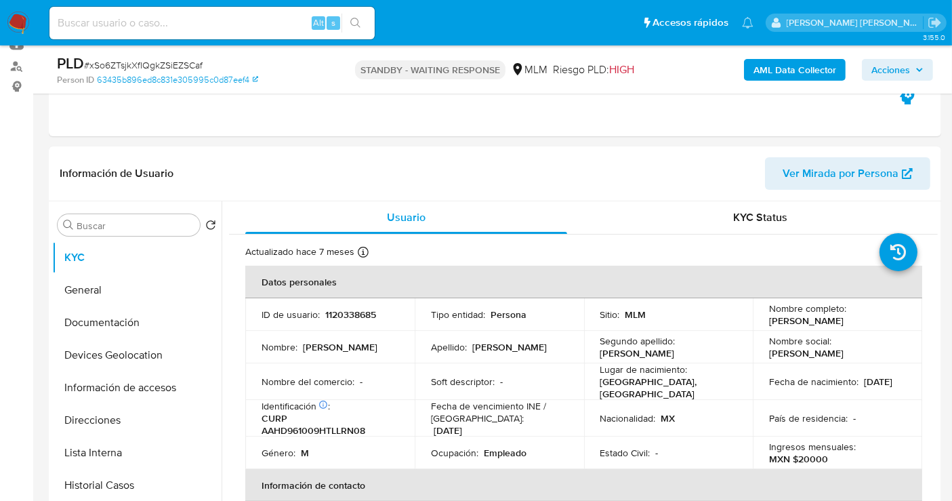
select select "10"
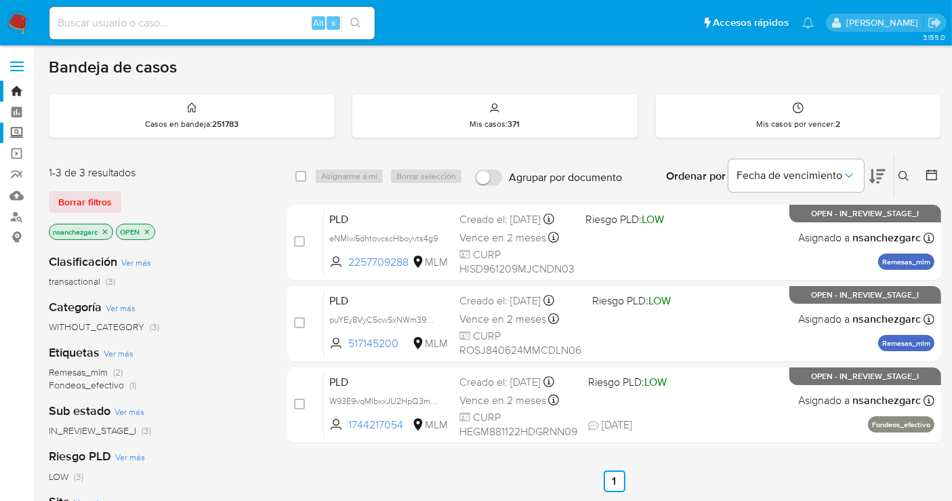
click at [16, 132] on label "Screening" at bounding box center [80, 133] width 161 height 21
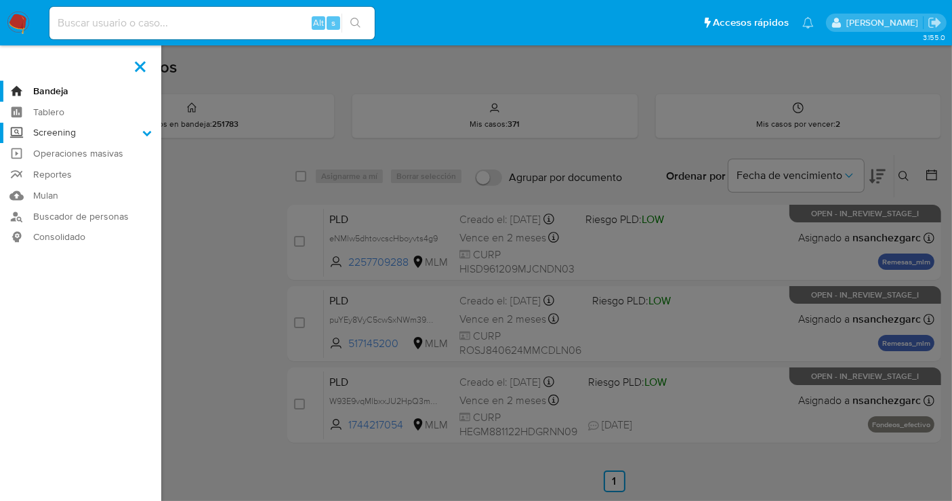
click at [0, 0] on input "Screening" at bounding box center [0, 0] width 0 height 0
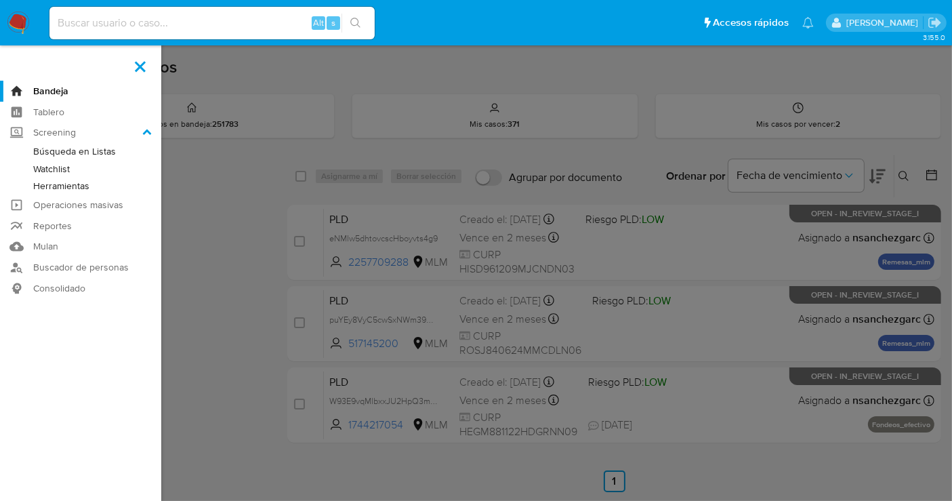
click at [66, 184] on link "Herramientas" at bounding box center [80, 186] width 161 height 17
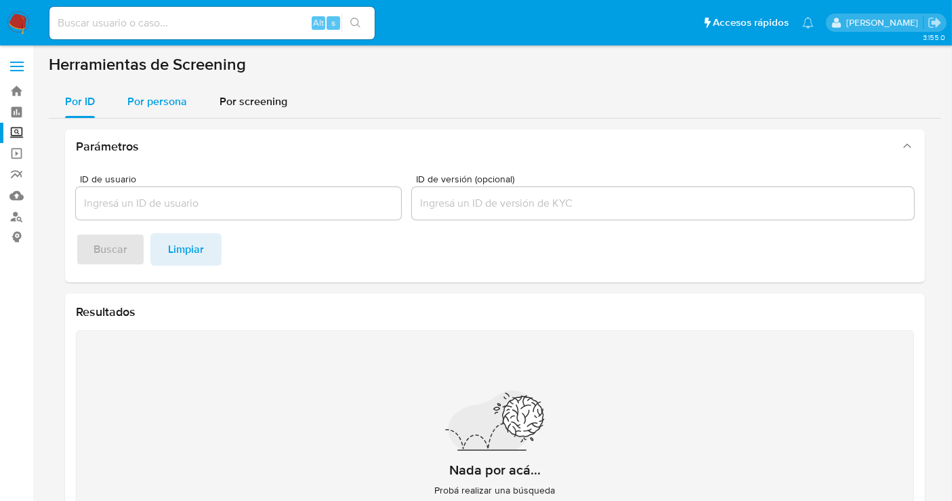
click at [142, 109] on span "Por persona" at bounding box center [157, 102] width 60 height 16
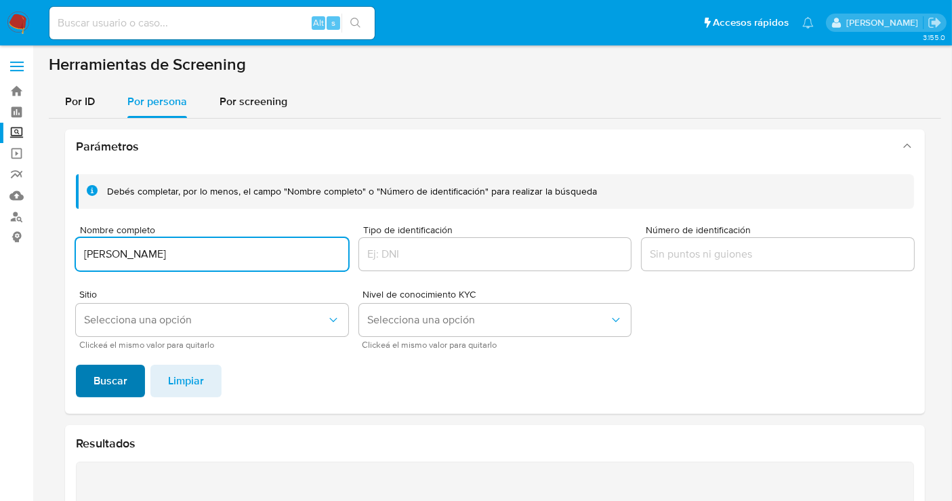
type input "LUIS ALVAREZ HERNANDEZ"
click at [122, 369] on span "Buscar" at bounding box center [111, 381] width 34 height 30
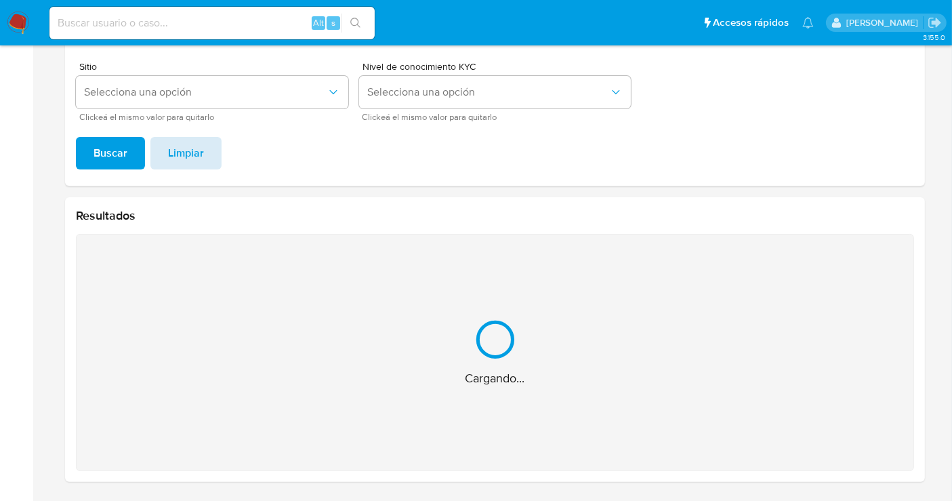
scroll to position [39, 0]
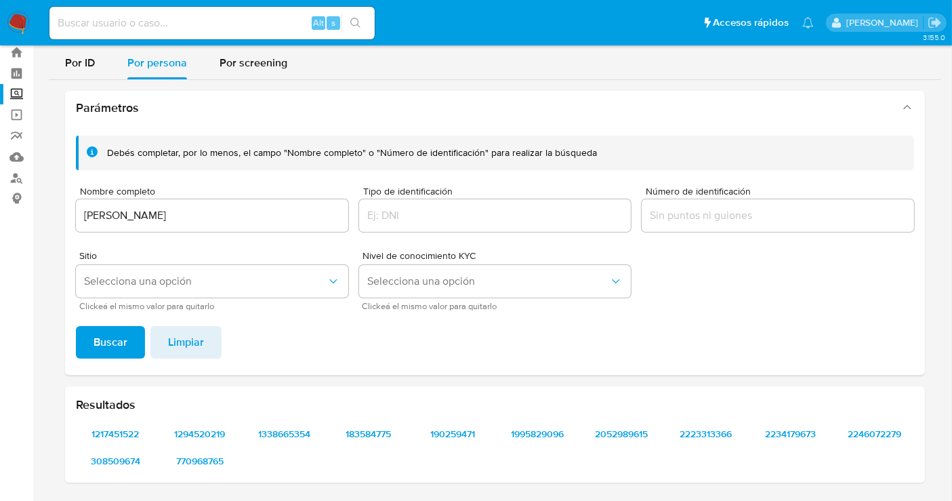
click at [664, 207] on input "Número de identificación" at bounding box center [778, 216] width 272 height 18
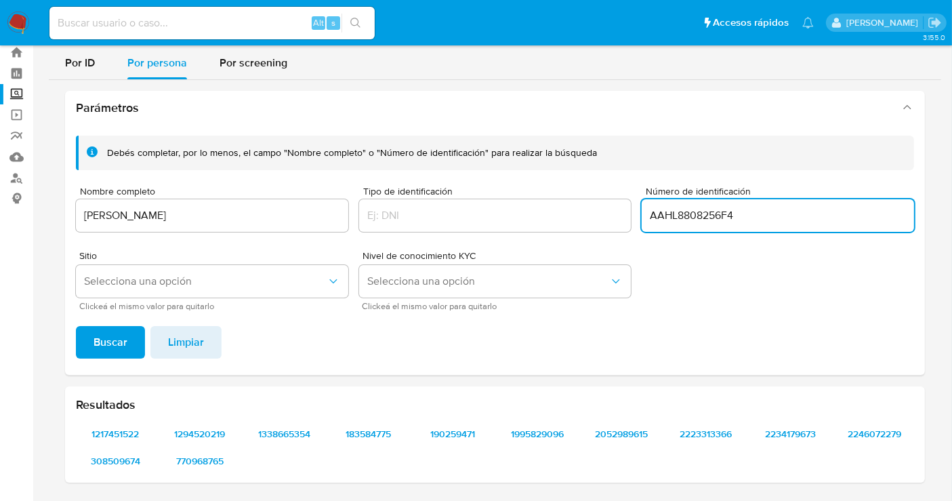
type input "AAHL8808256F4"
click at [76, 326] on button "Buscar" at bounding box center [110, 342] width 69 height 33
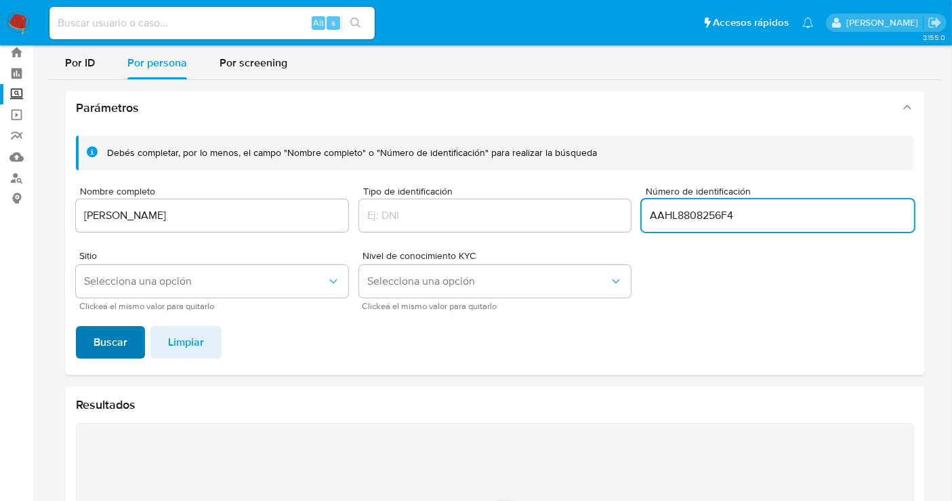
click at [98, 337] on span "Buscar" at bounding box center [111, 342] width 34 height 30
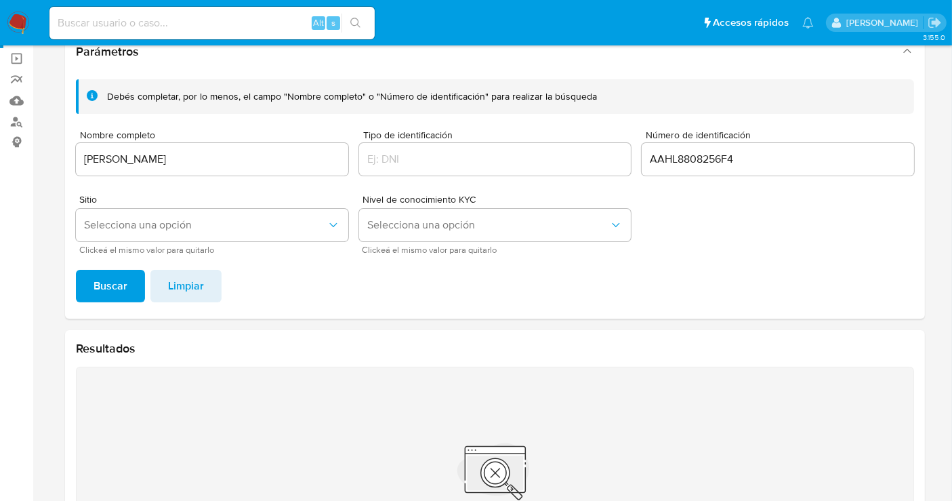
scroll to position [0, 0]
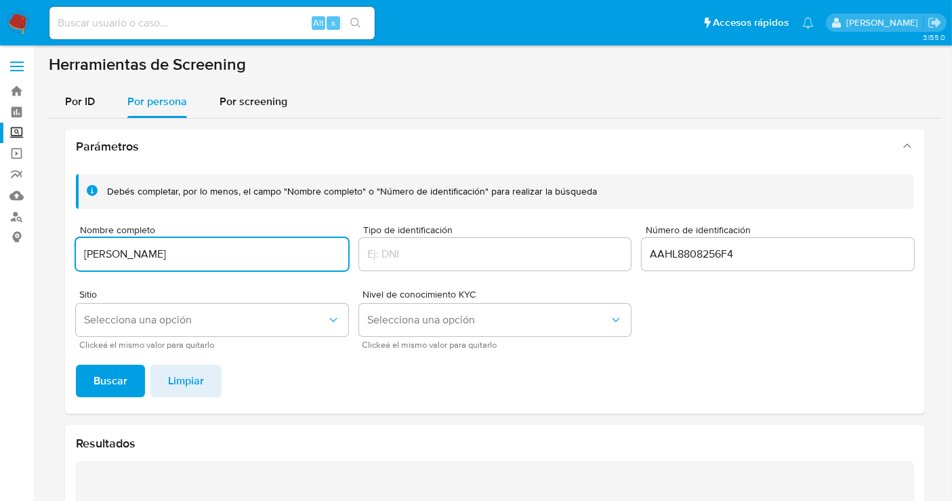
drag, startPoint x: 184, startPoint y: 255, endPoint x: 64, endPoint y: 251, distance: 120.7
click at [64, 251] on div "Parámetros Debés completar, por lo menos, el campo "Nombre completo" o "Número …" at bounding box center [495, 420] width 893 height 602
click at [108, 390] on span "Buscar" at bounding box center [111, 381] width 34 height 30
click at [112, 260] on input "Nombre completo" at bounding box center [212, 254] width 272 height 18
paste input "MARIA YOSELIN CORDERO ARENAS"
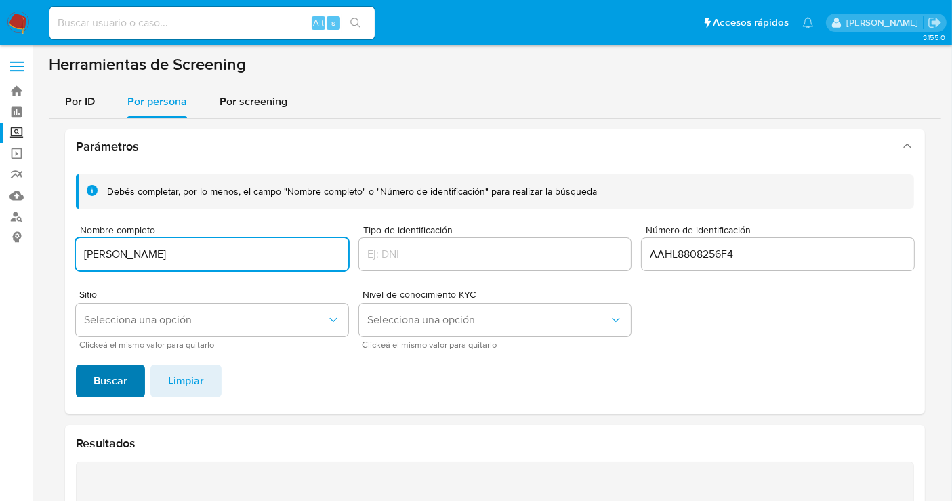
type input "MARIA YOSELIN CORDERO ARENAS"
click at [102, 371] on span "Buscar" at bounding box center [111, 381] width 34 height 30
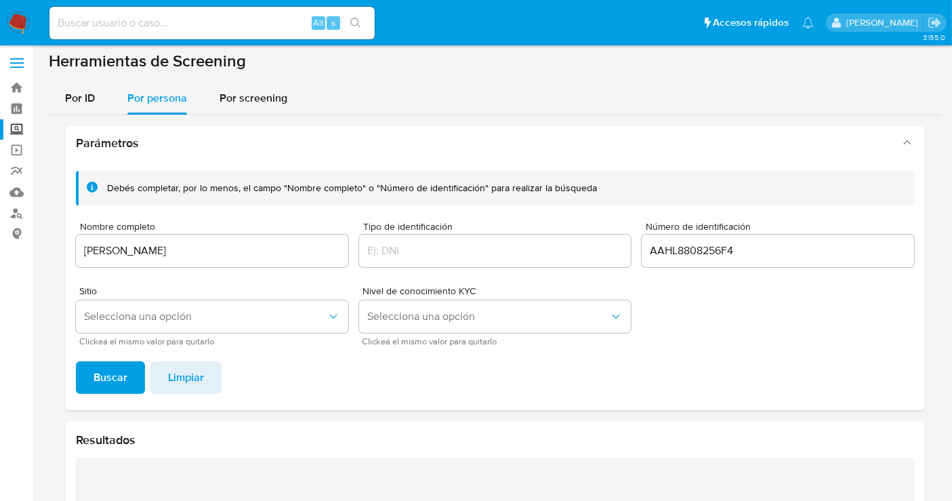
scroll to position [1, 0]
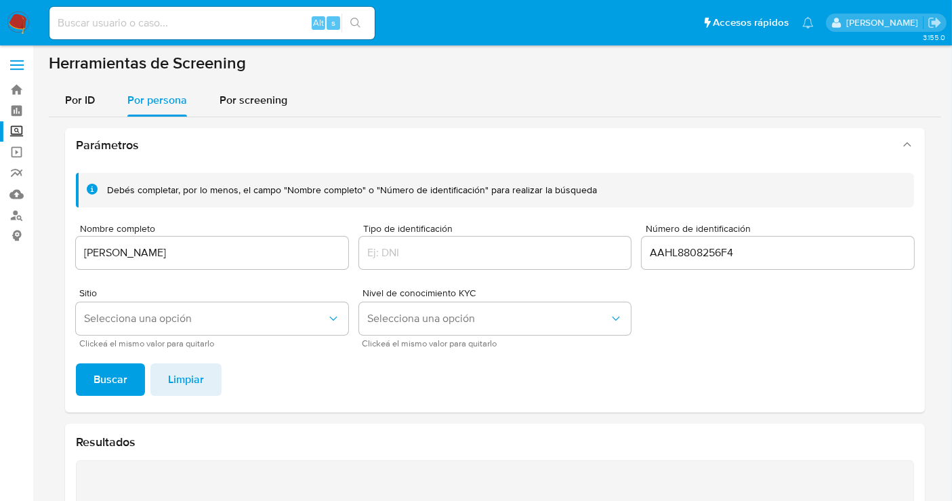
click at [21, 22] on img at bounding box center [18, 23] width 23 height 23
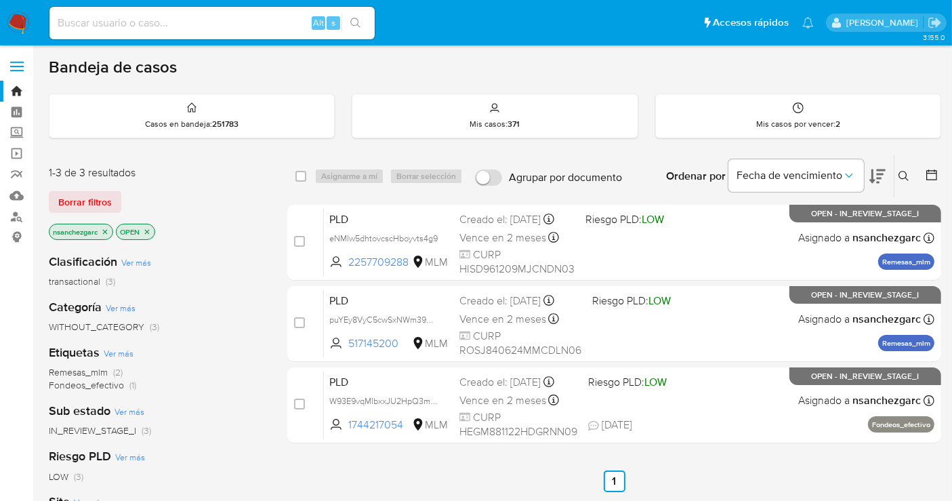
click at [900, 176] on icon at bounding box center [904, 176] width 10 height 10
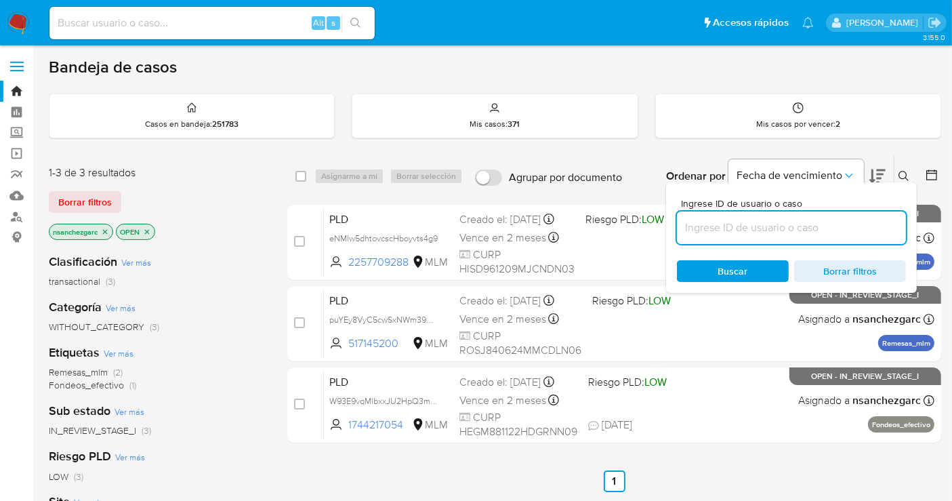
click at [721, 226] on input at bounding box center [791, 228] width 229 height 18
type input "239585251"
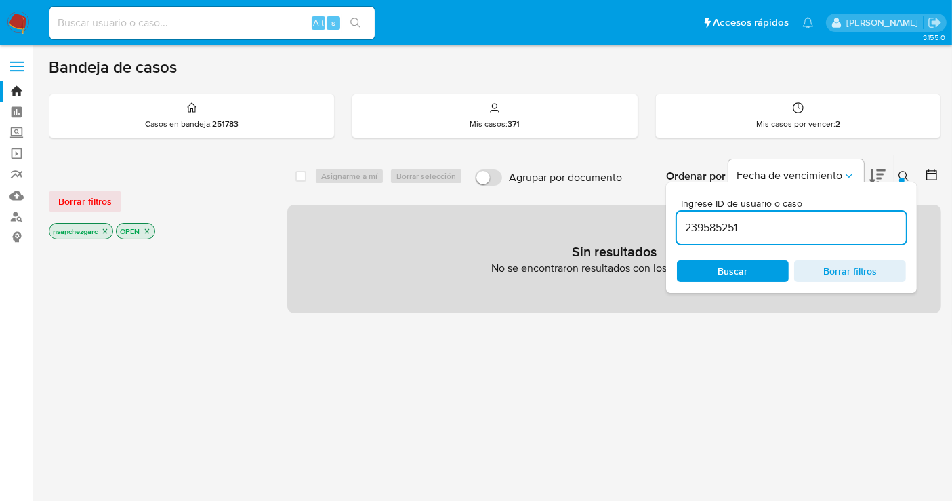
click at [108, 229] on icon "close-filter" at bounding box center [105, 231] width 8 height 8
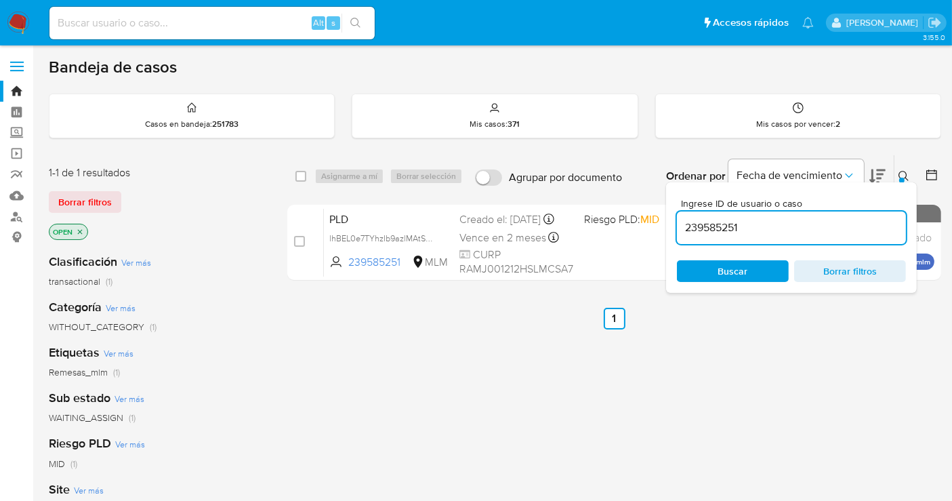
drag, startPoint x: 433, startPoint y: 248, endPoint x: 457, endPoint y: 346, distance: 100.5
click at [432, 245] on span "lhBEL0e7TYhzIb9azlMAtSWN" at bounding box center [384, 237] width 110 height 15
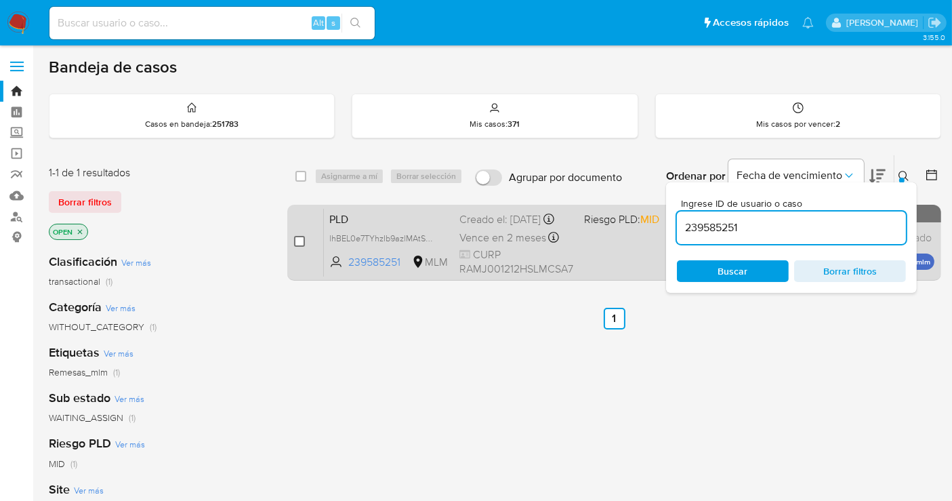
click at [295, 244] on input "checkbox" at bounding box center [299, 241] width 11 height 11
checkbox input "true"
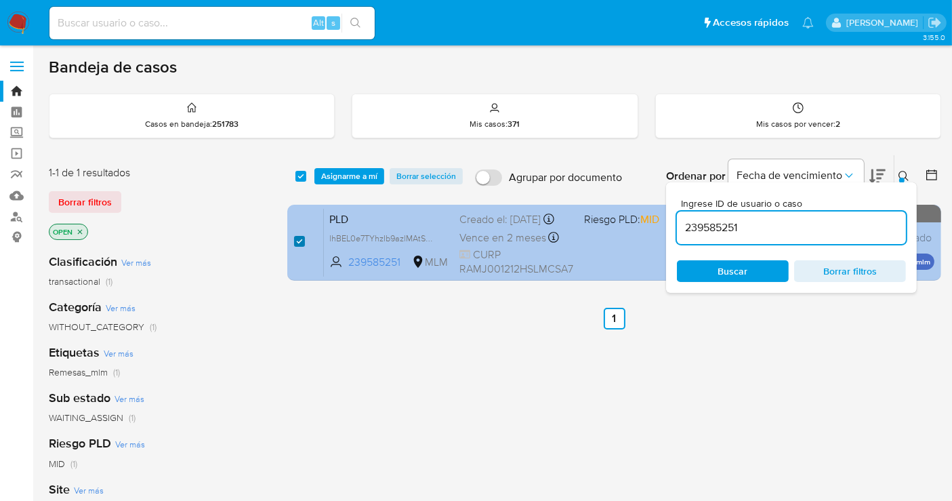
checkbox input "true"
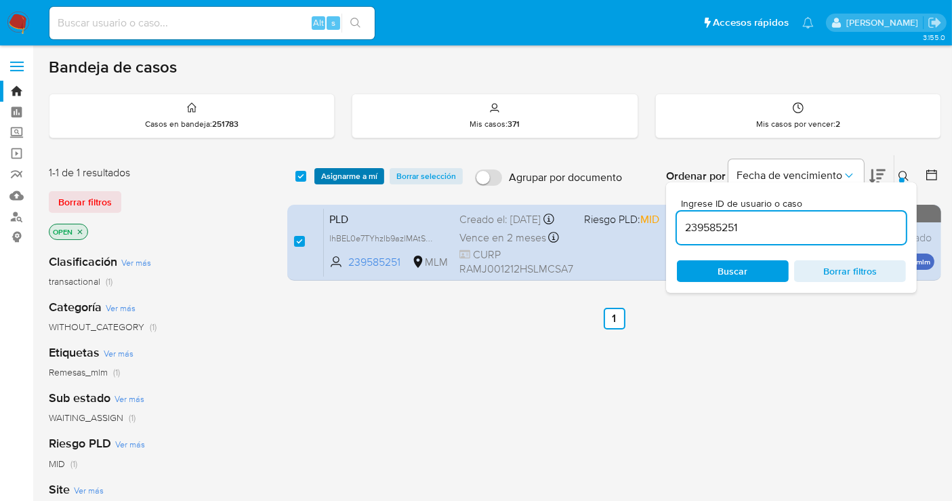
click at [331, 178] on span "Asignarme a mí" at bounding box center [349, 176] width 56 height 14
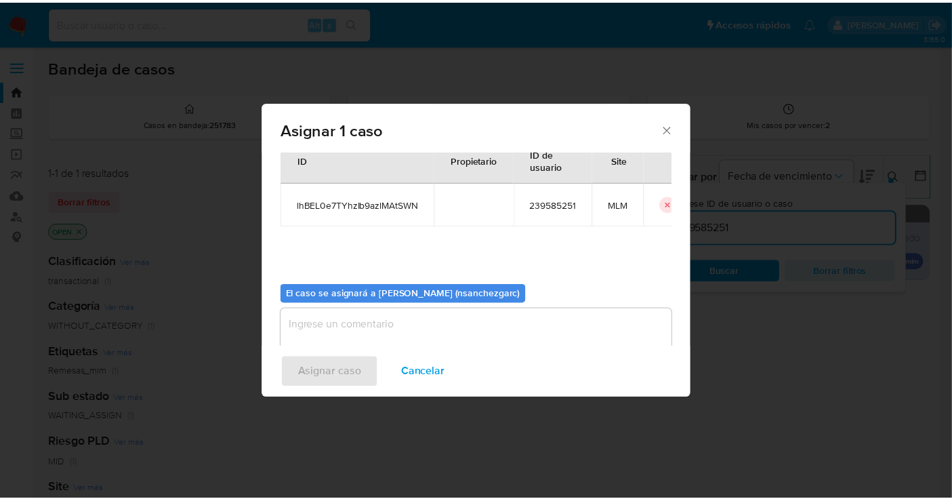
scroll to position [69, 0]
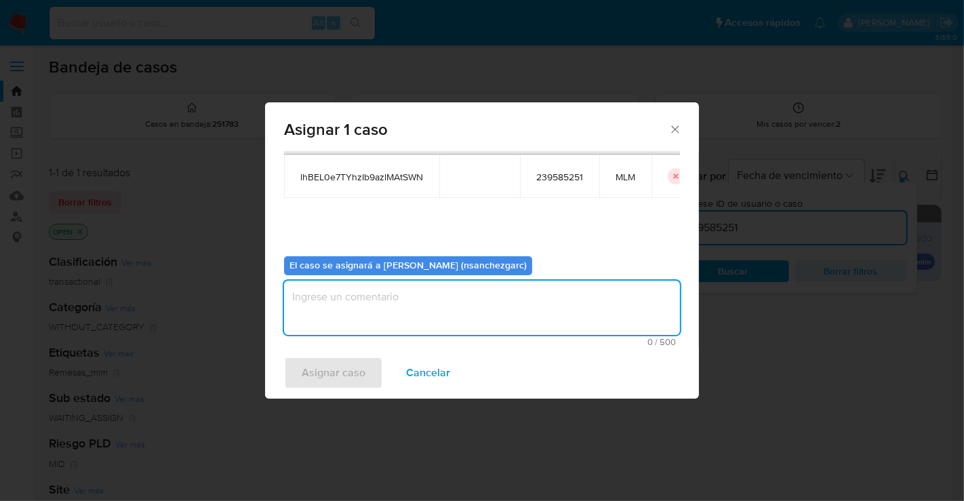
click at [342, 312] on textarea "assign-modal" at bounding box center [482, 308] width 396 height 54
type textarea "nesg"
click at [334, 361] on span "Asignar caso" at bounding box center [334, 373] width 64 height 30
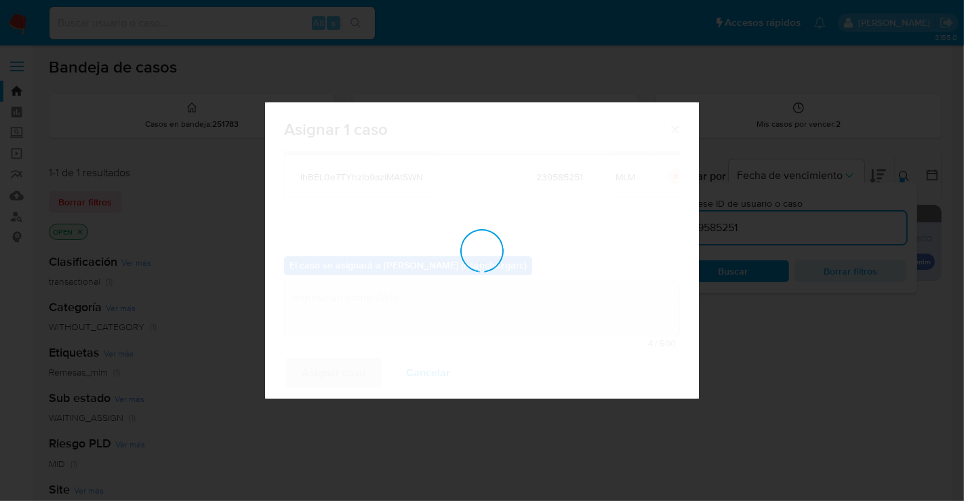
checkbox input "false"
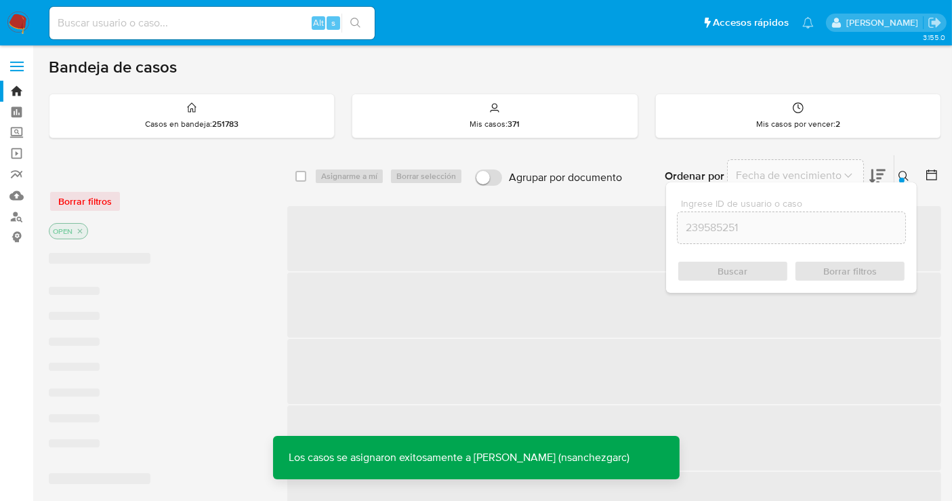
click at [904, 173] on icon at bounding box center [904, 176] width 11 height 11
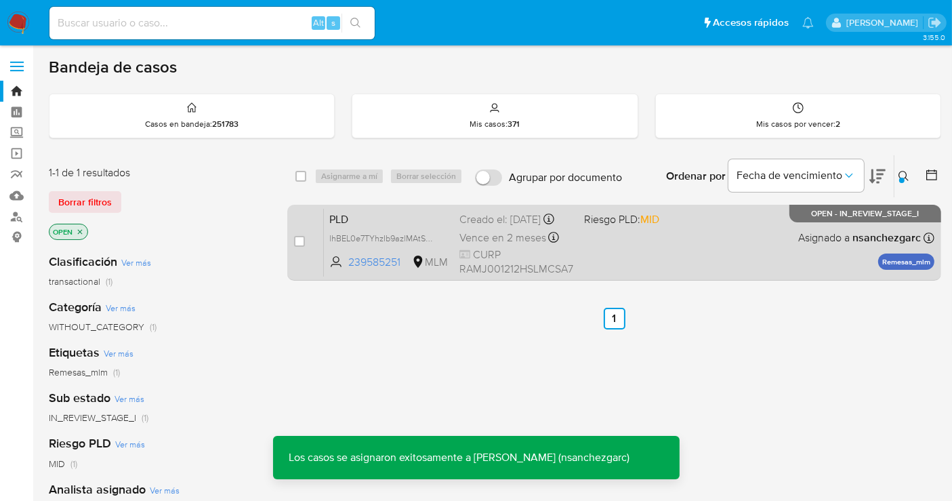
click at [488, 220] on div "Creado el: [DATE] Creado el: [DATE] 02:12:12" at bounding box center [517, 219] width 114 height 15
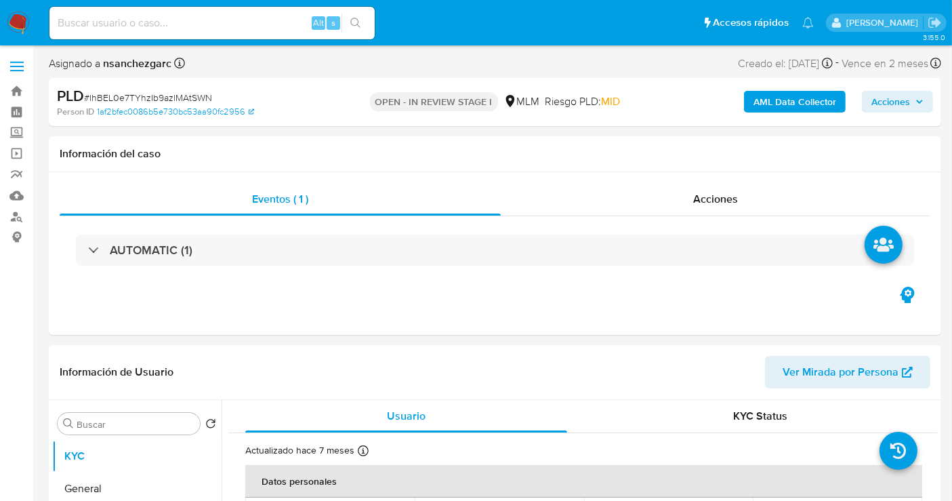
select select "10"
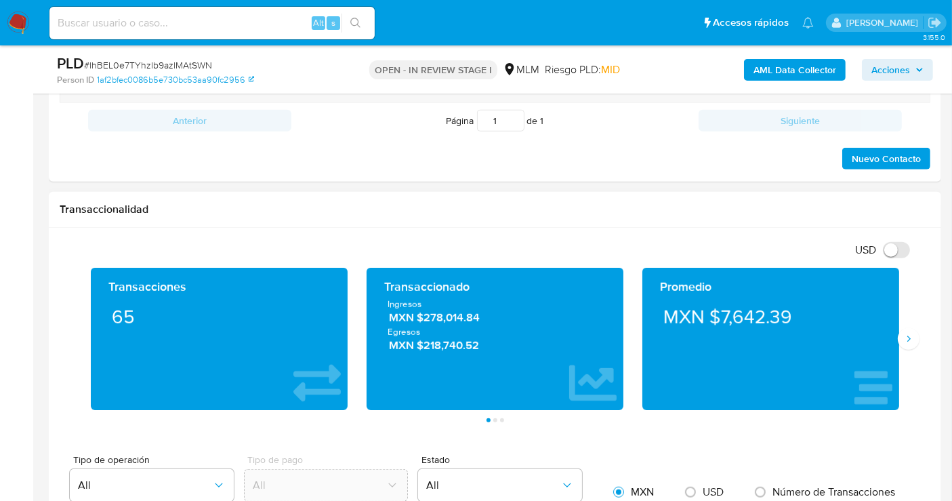
scroll to position [828, 0]
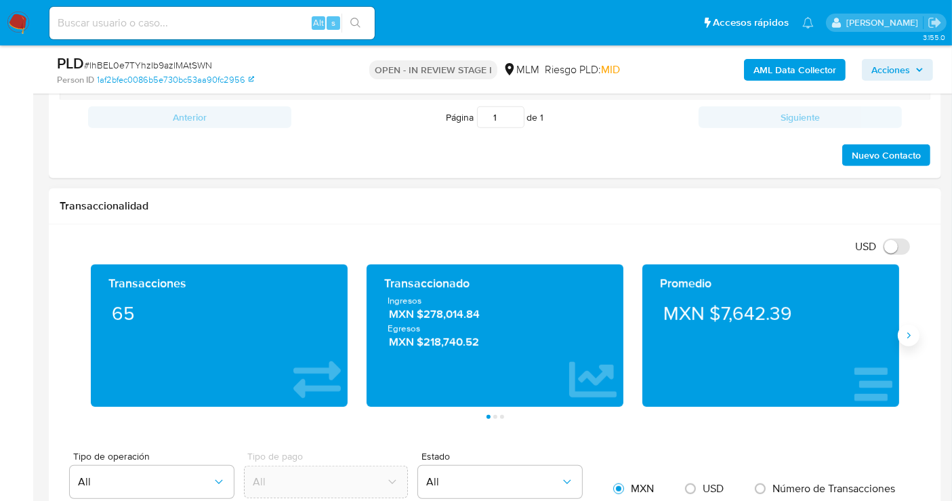
click at [909, 336] on icon "Siguiente" at bounding box center [909, 335] width 11 height 11
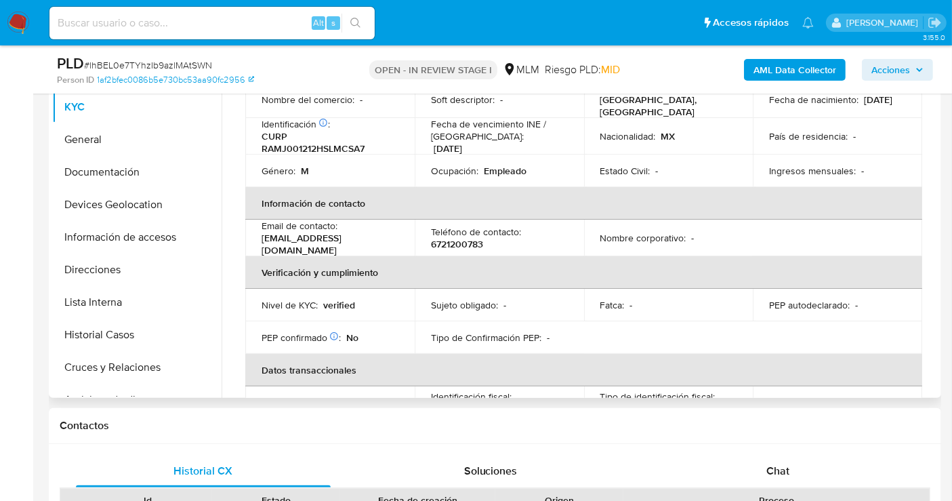
scroll to position [75, 0]
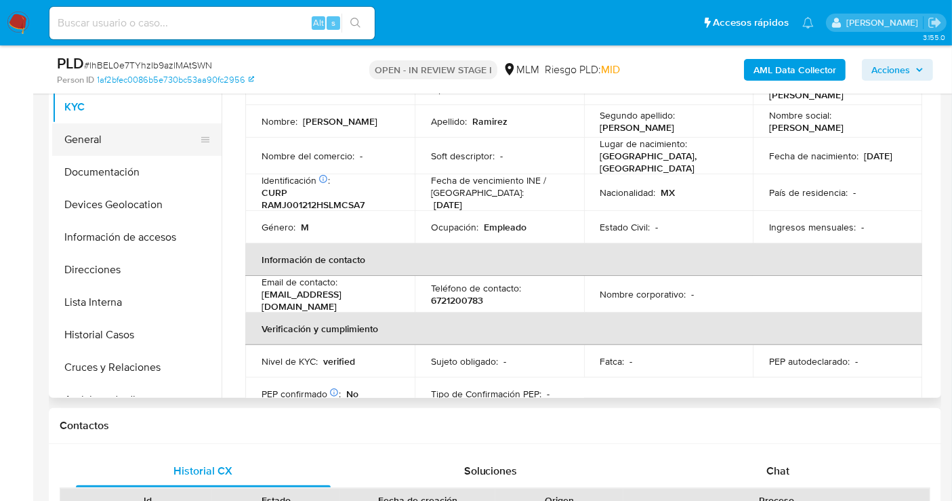
click at [87, 142] on button "General" at bounding box center [131, 139] width 159 height 33
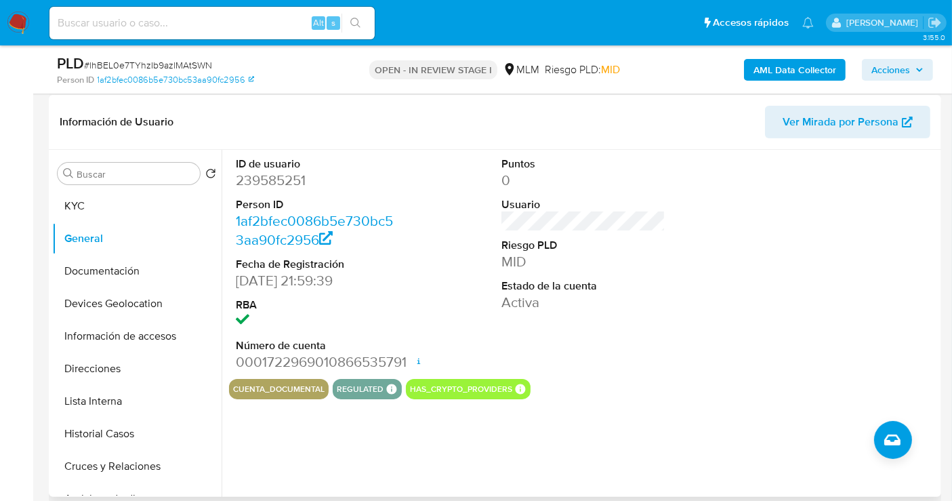
scroll to position [226, 0]
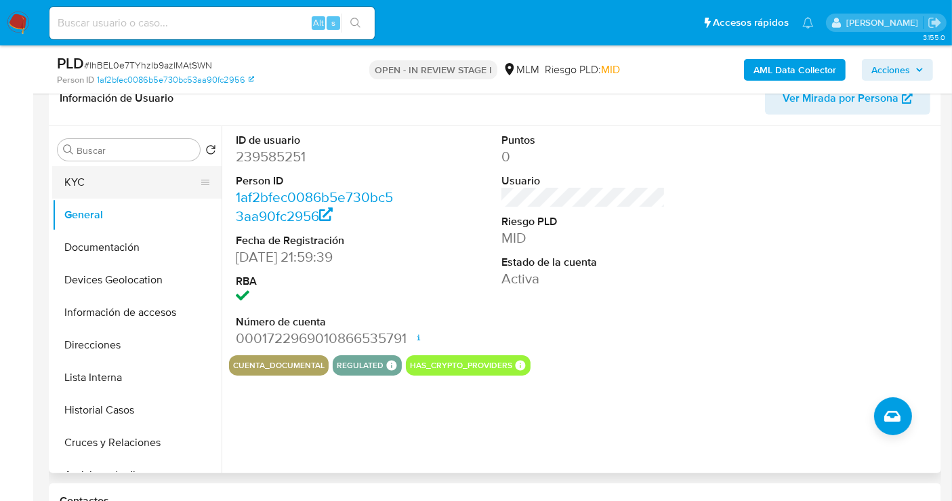
click at [75, 181] on button "KYC" at bounding box center [131, 182] width 159 height 33
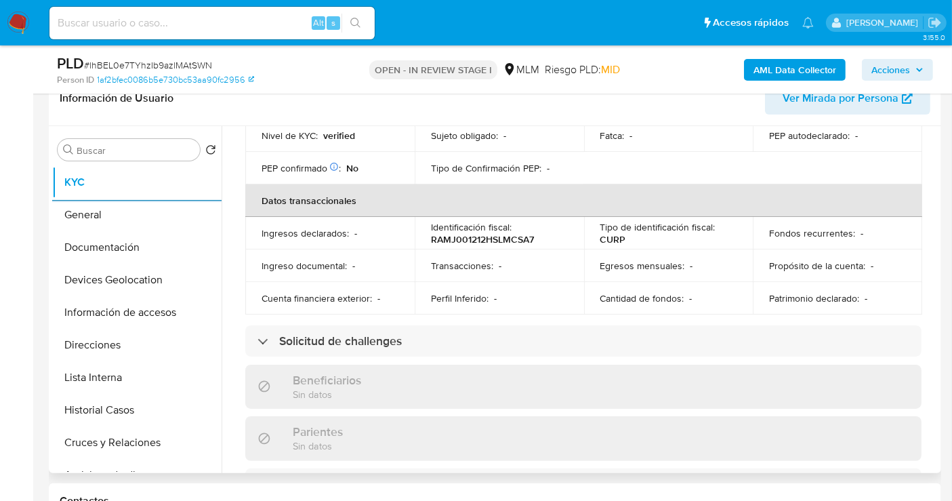
scroll to position [301, 0]
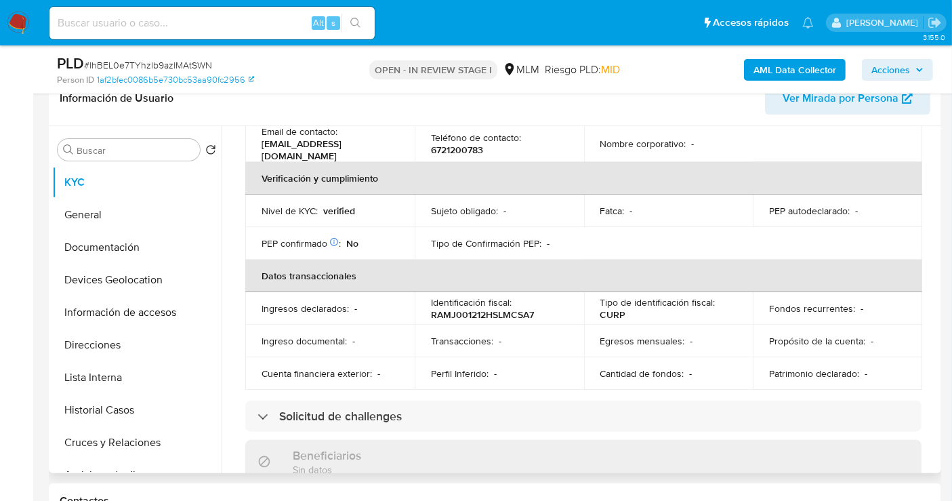
drag, startPoint x: 938, startPoint y: 226, endPoint x: 941, endPoint y: 240, distance: 13.8
click at [941, 240] on div "Buscar Volver al orden por defecto KYC General Documentación Devices Geolocatio…" at bounding box center [495, 299] width 893 height 347
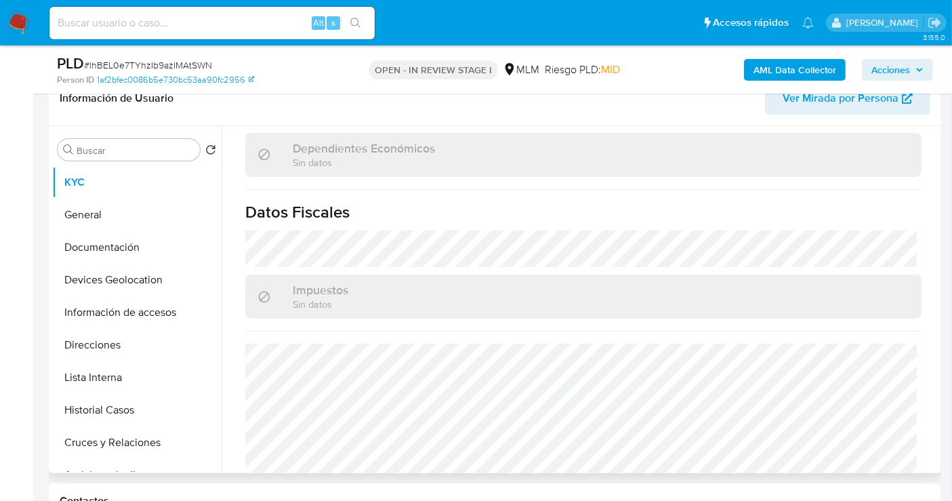
scroll to position [846, 0]
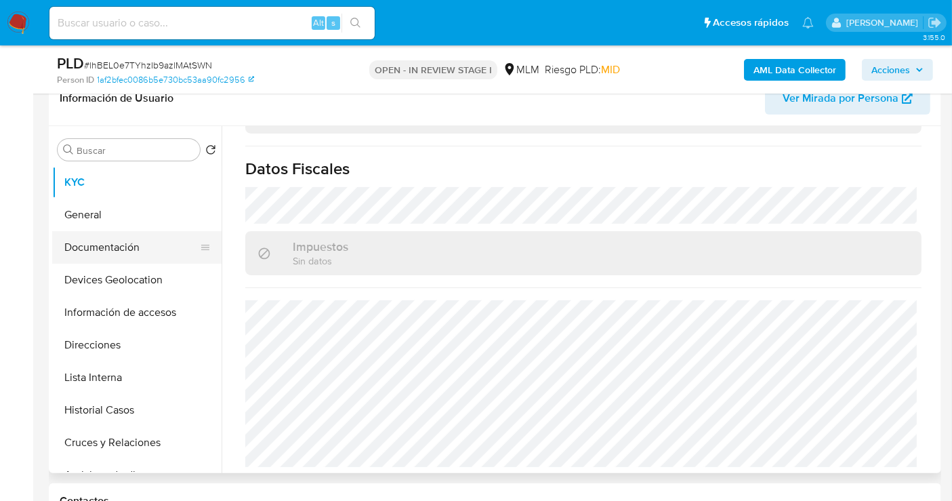
click at [108, 254] on button "Documentación" at bounding box center [131, 247] width 159 height 33
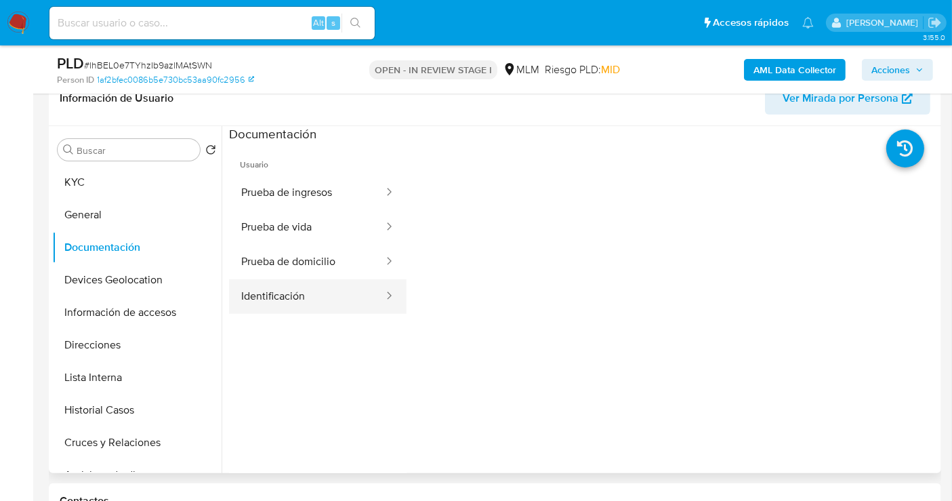
click at [308, 287] on button "Identificación" at bounding box center [307, 296] width 156 height 35
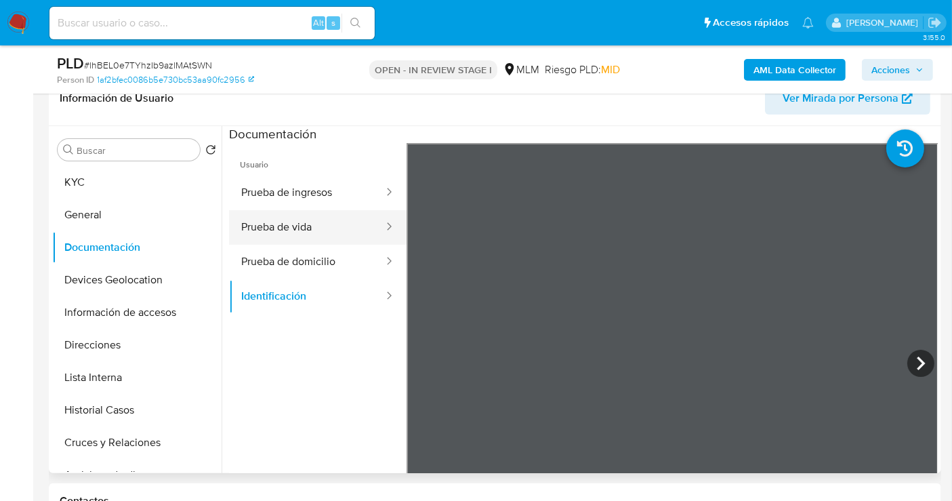
click at [291, 220] on button "Prueba de vida" at bounding box center [307, 227] width 156 height 35
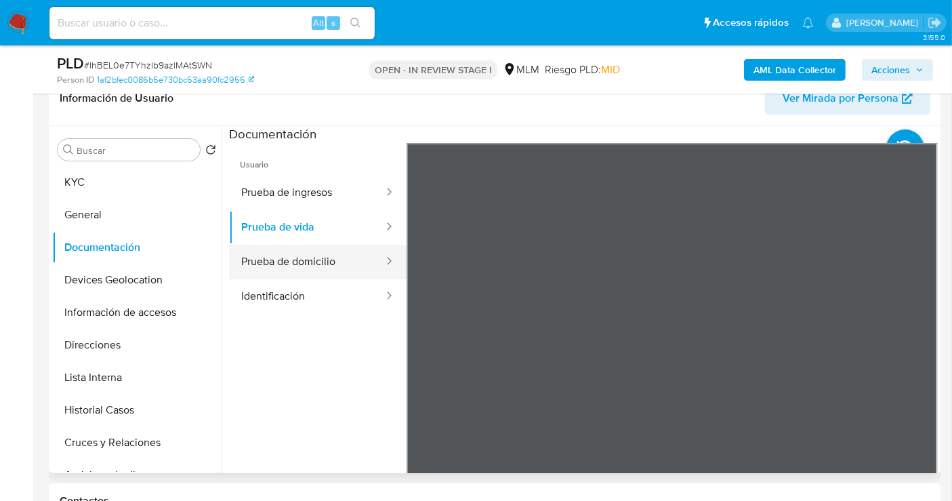
click at [285, 258] on button "Prueba de domicilio" at bounding box center [307, 262] width 156 height 35
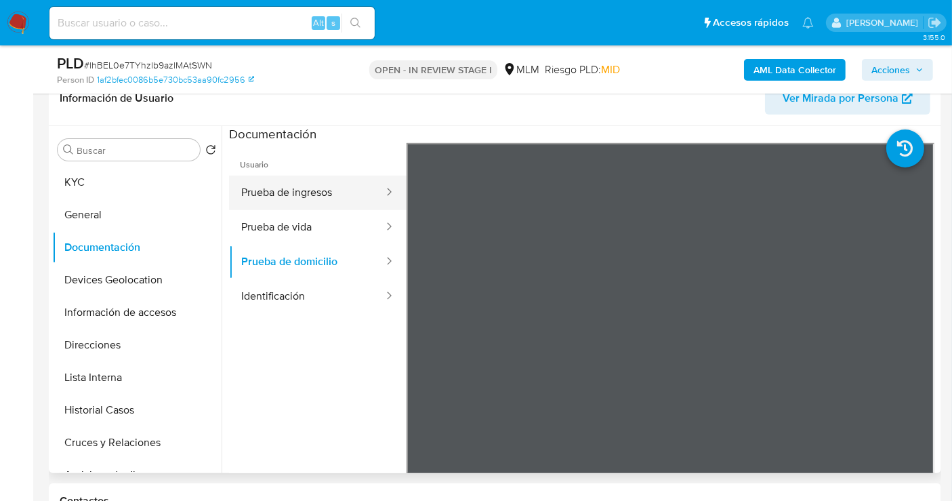
click at [315, 191] on button "Prueba de ingresos" at bounding box center [307, 193] width 156 height 35
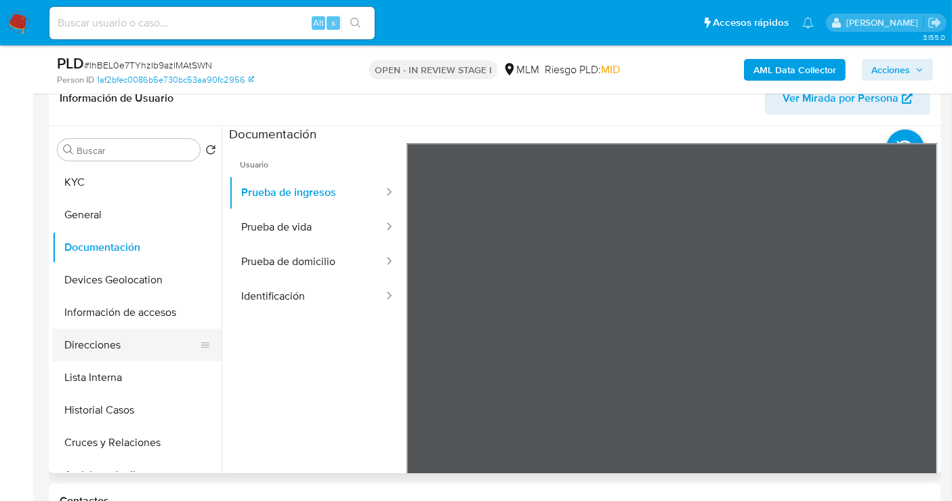
click at [108, 352] on button "Direcciones" at bounding box center [131, 345] width 159 height 33
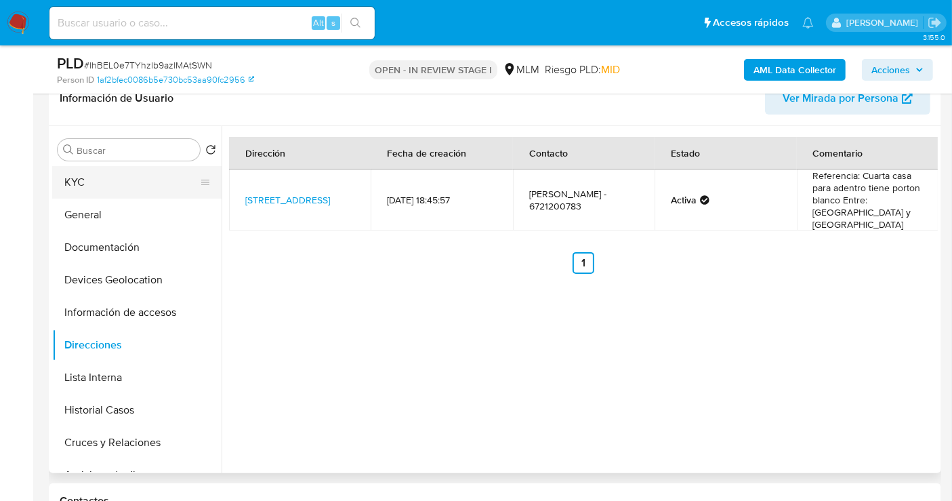
click at [91, 184] on button "KYC" at bounding box center [131, 182] width 159 height 33
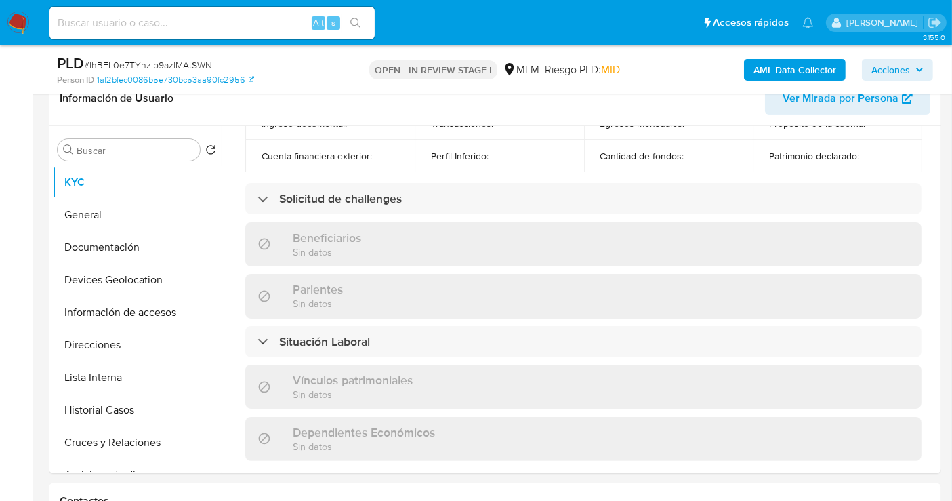
scroll to position [846, 0]
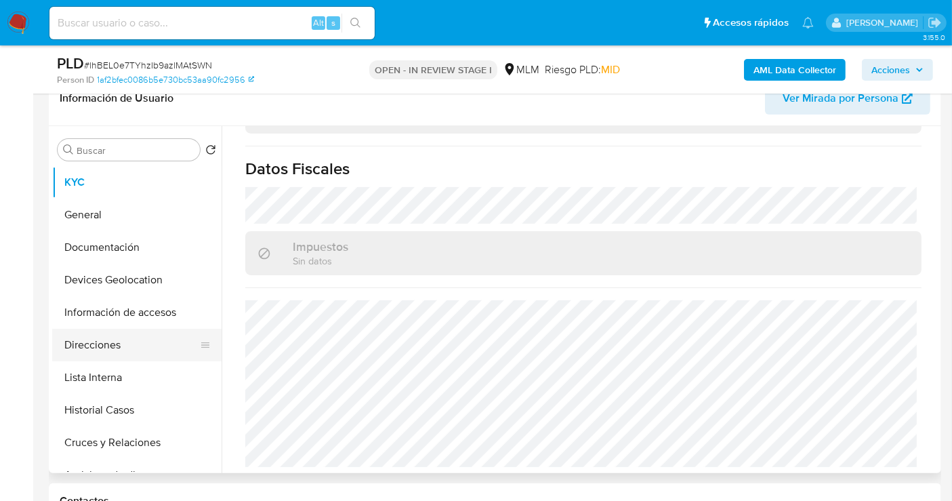
click at [115, 340] on button "Direcciones" at bounding box center [131, 345] width 159 height 33
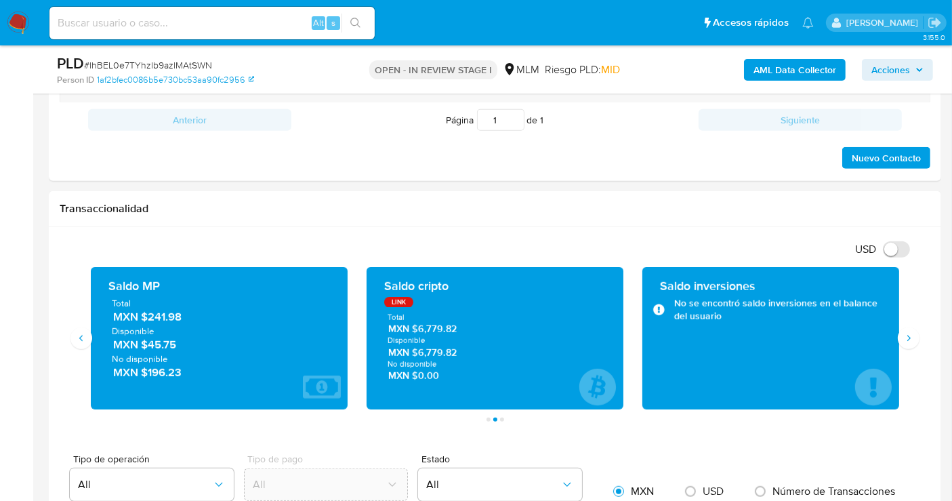
scroll to position [828, 0]
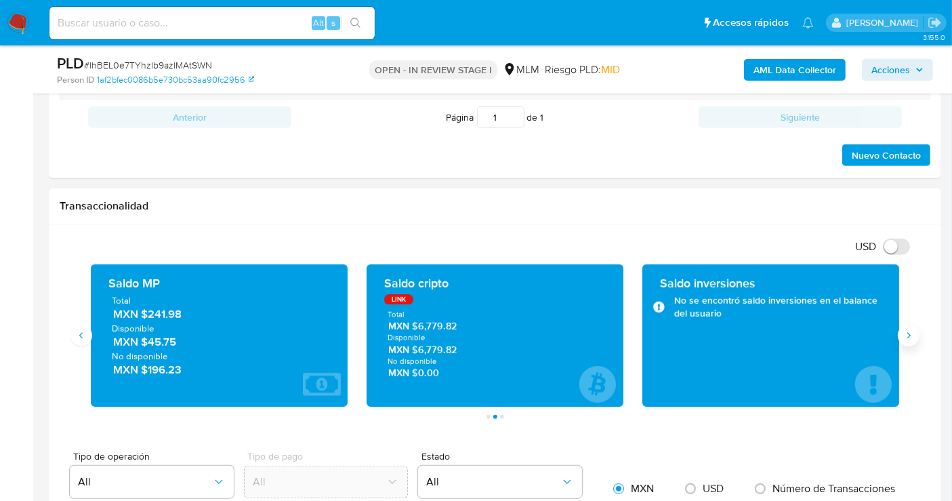
click at [912, 338] on icon "Siguiente" at bounding box center [909, 335] width 11 height 11
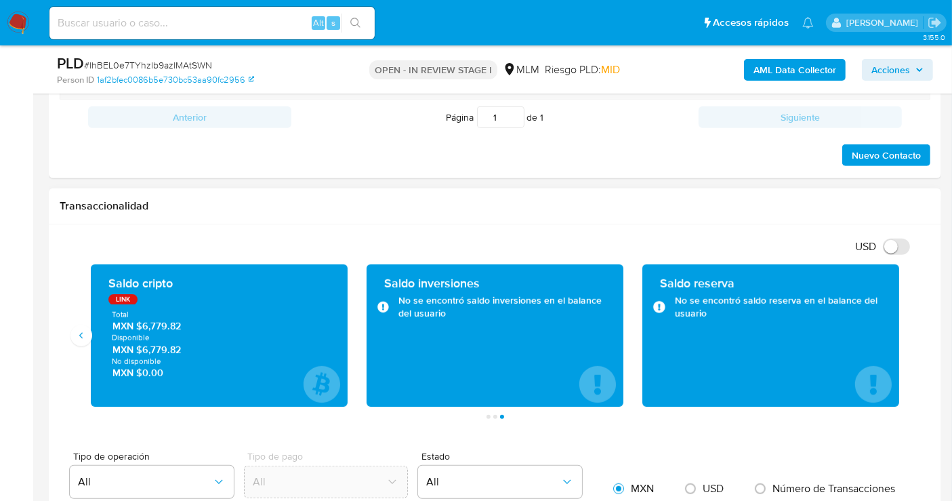
scroll to position [904, 0]
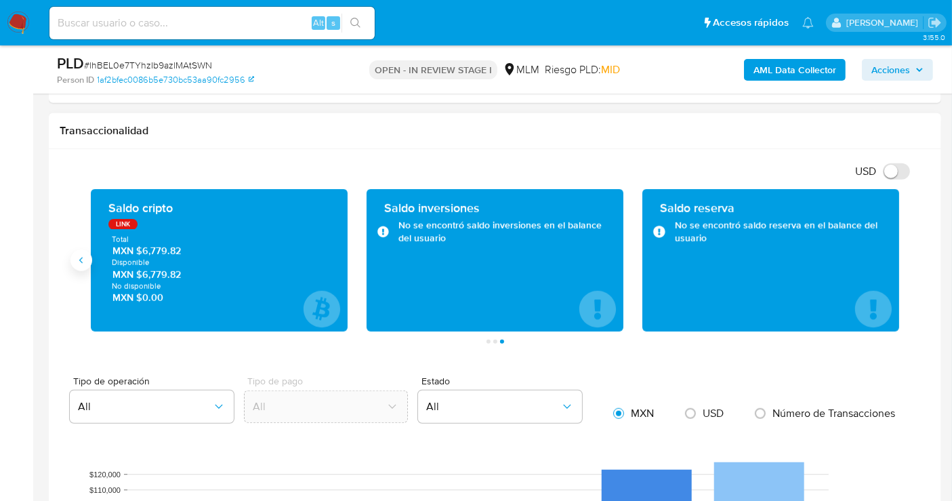
click at [79, 256] on icon "Anterior" at bounding box center [81, 260] width 11 height 11
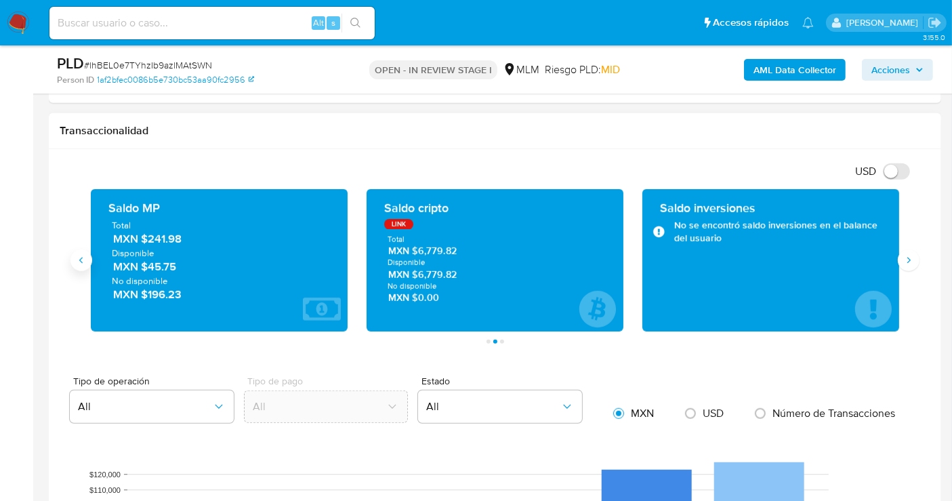
click at [79, 256] on icon "Anterior" at bounding box center [81, 260] width 11 height 11
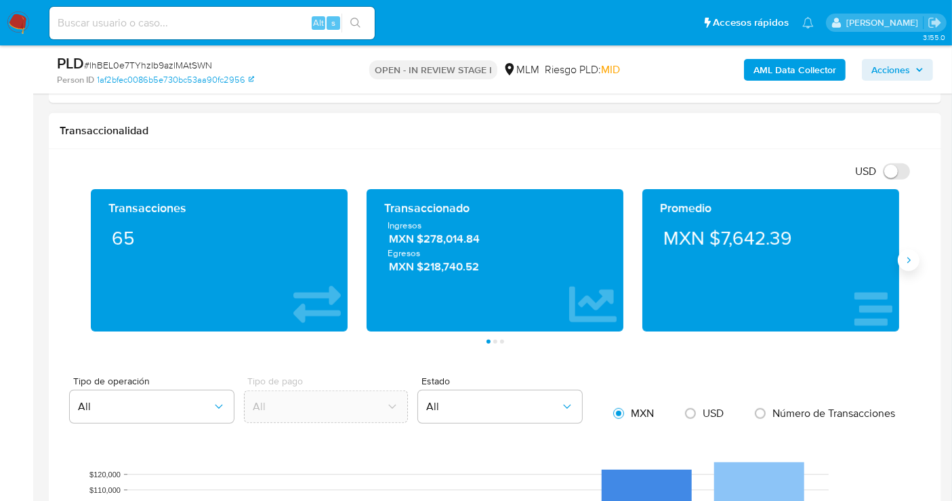
click at [906, 255] on icon "Siguiente" at bounding box center [909, 260] width 11 height 11
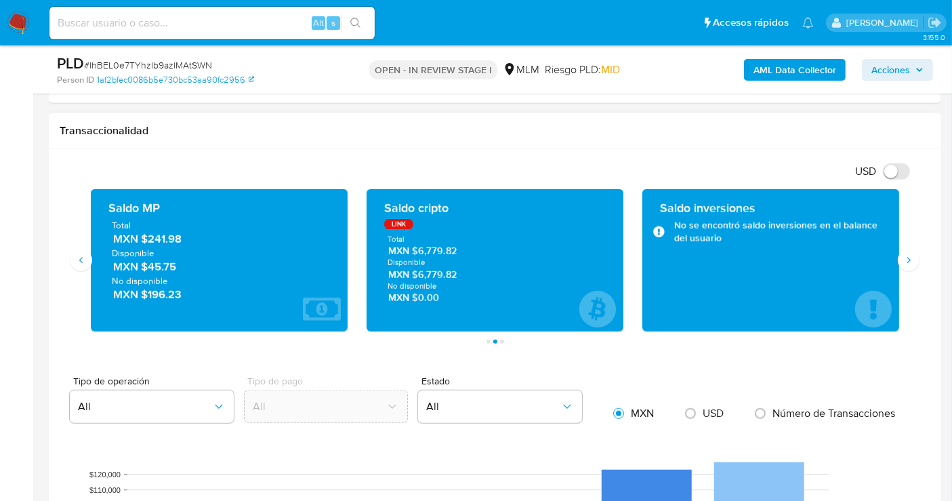
click at [168, 233] on span "MXN $241.98" at bounding box center [220, 239] width 214 height 16
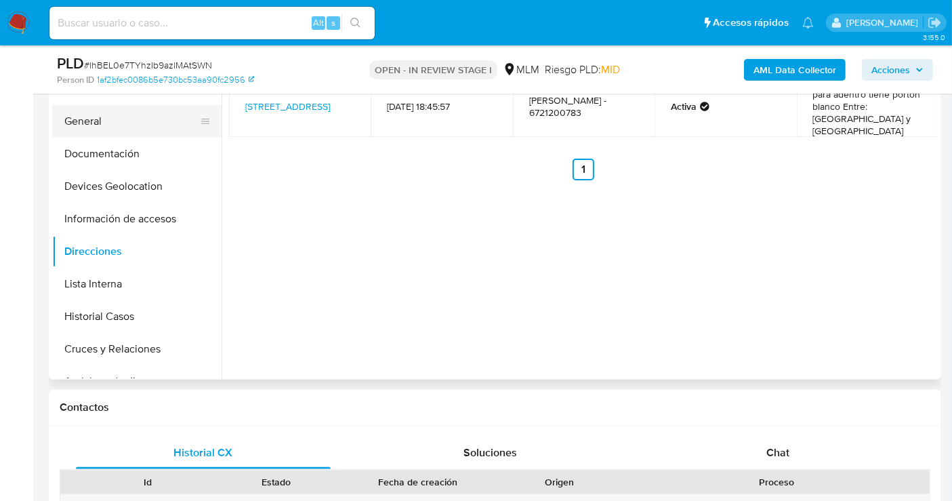
scroll to position [226, 0]
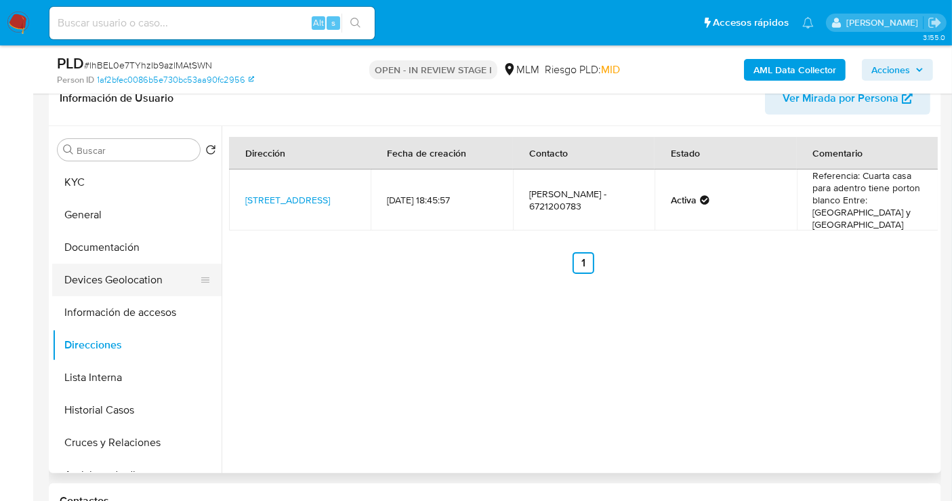
click at [96, 279] on button "Devices Geolocation" at bounding box center [131, 280] width 159 height 33
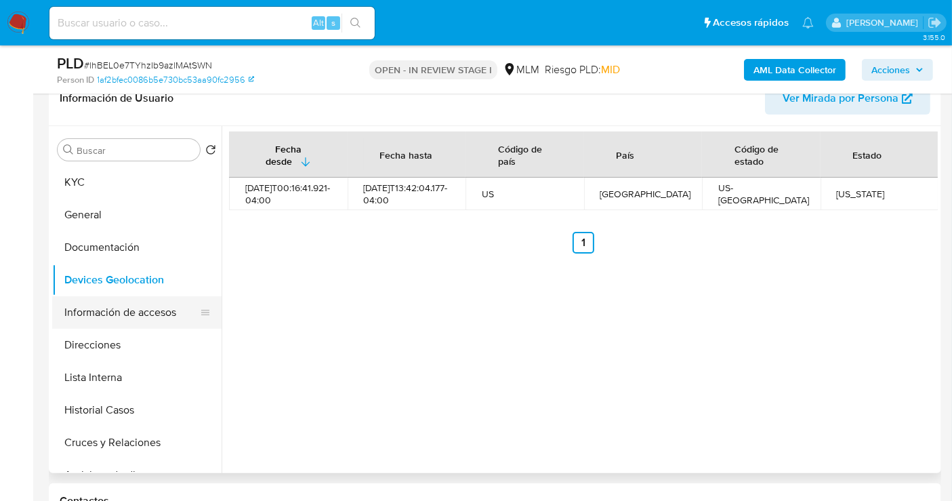
click at [137, 312] on button "Información de accesos" at bounding box center [131, 312] width 159 height 33
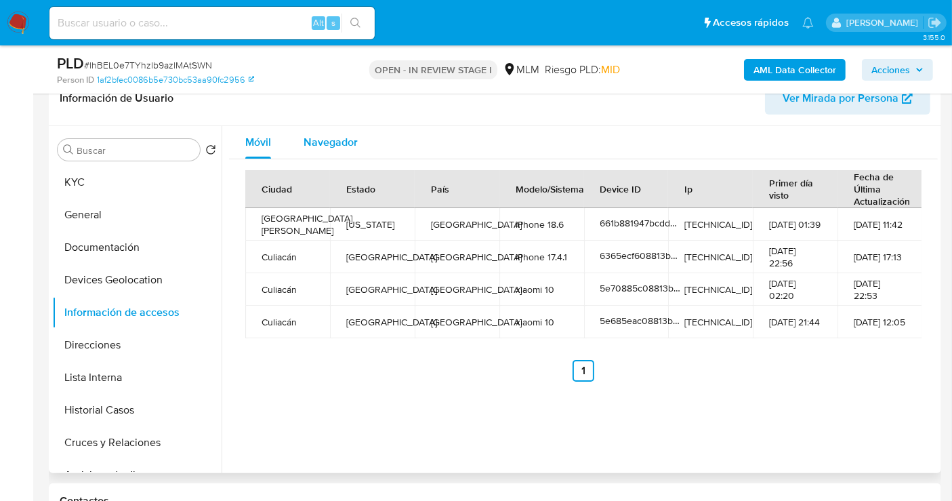
click at [340, 137] on span "Navegador" at bounding box center [331, 142] width 54 height 16
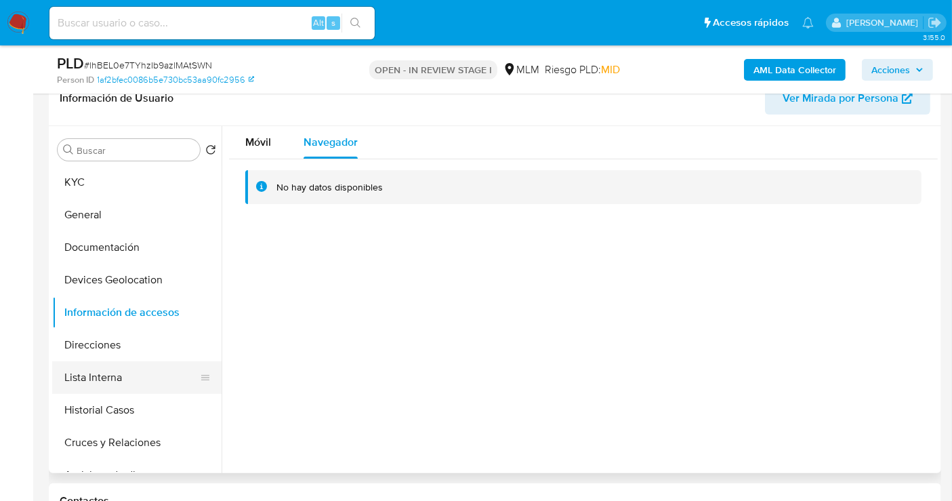
click at [114, 377] on button "Lista Interna" at bounding box center [131, 377] width 159 height 33
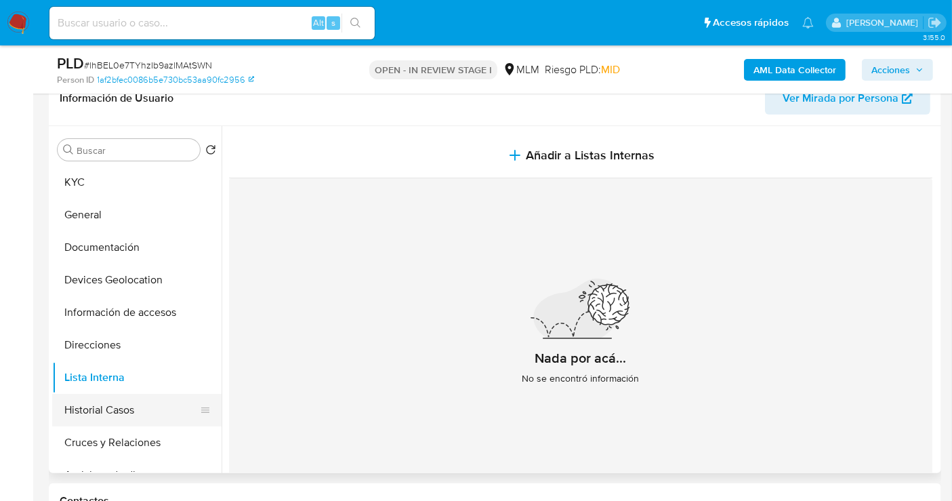
click at [106, 410] on button "Historial Casos" at bounding box center [131, 410] width 159 height 33
